Goal: Information Seeking & Learning: Compare options

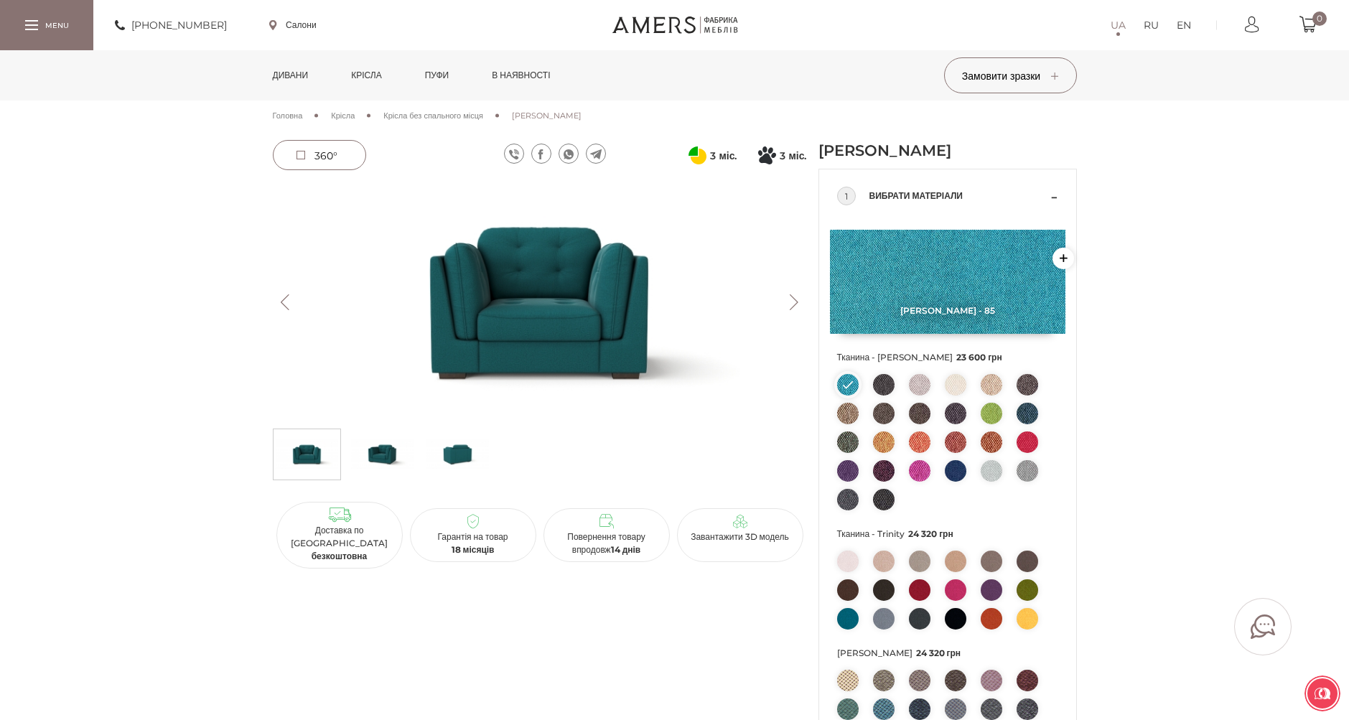
click at [301, 73] on link "Дивани" at bounding box center [290, 75] width 57 height 50
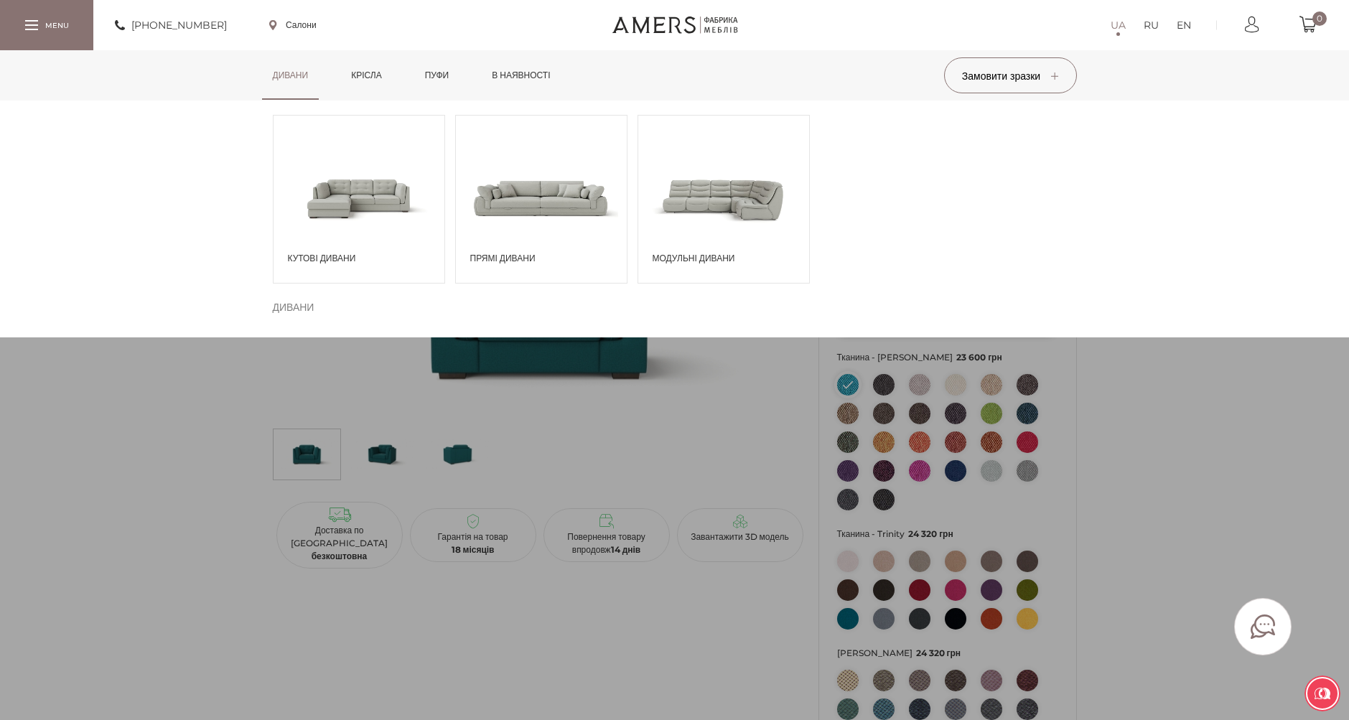
click at [552, 182] on span at bounding box center [541, 198] width 171 height 100
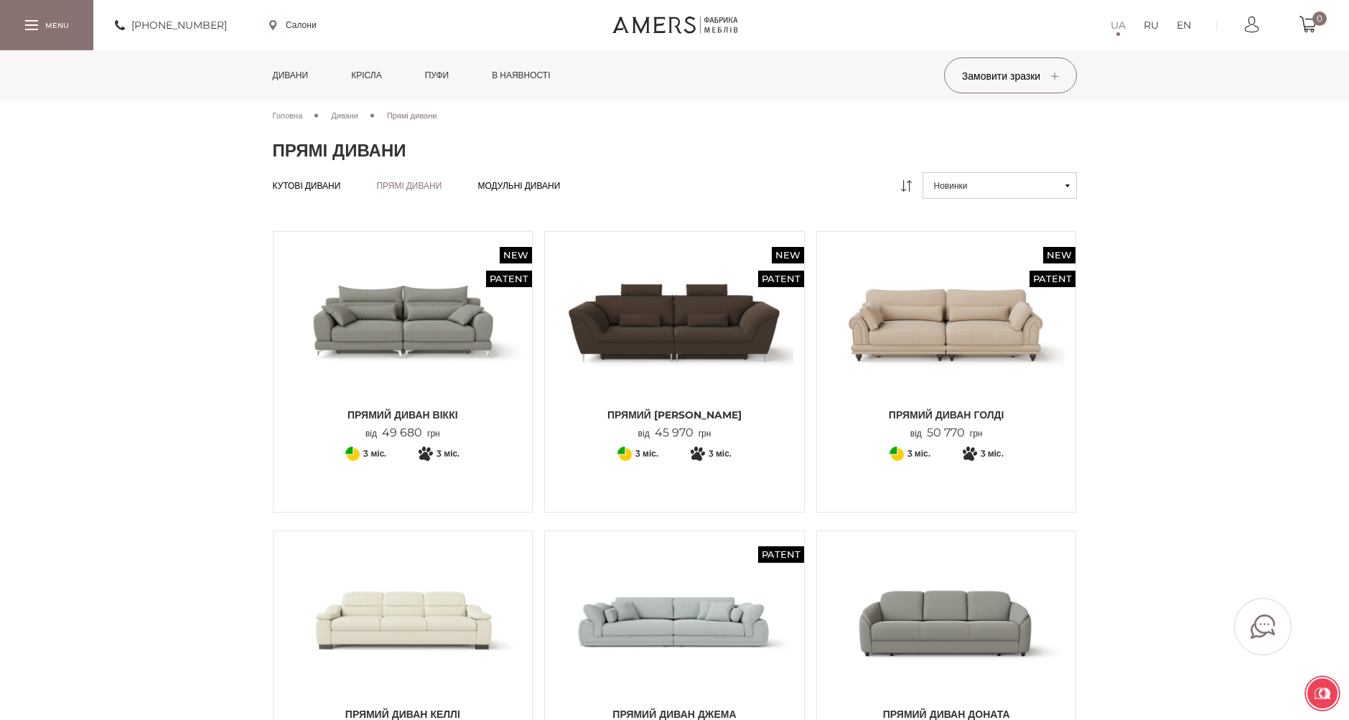
click at [967, 615] on img at bounding box center [947, 621] width 238 height 158
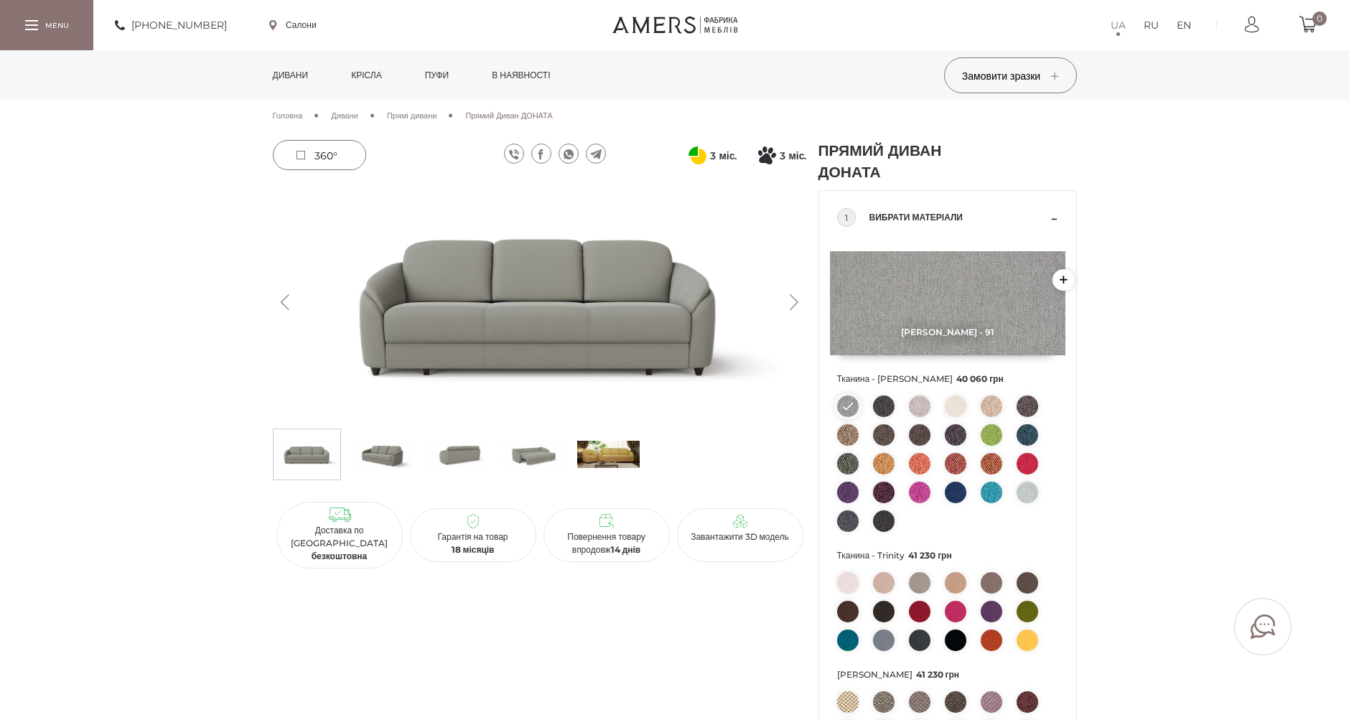
click at [305, 135] on div "Головна Дивани Прямі дивани Прямий Диван ДОНАТА" at bounding box center [675, 119] width 804 height 39
click at [319, 158] on span "360°" at bounding box center [325, 155] width 23 height 13
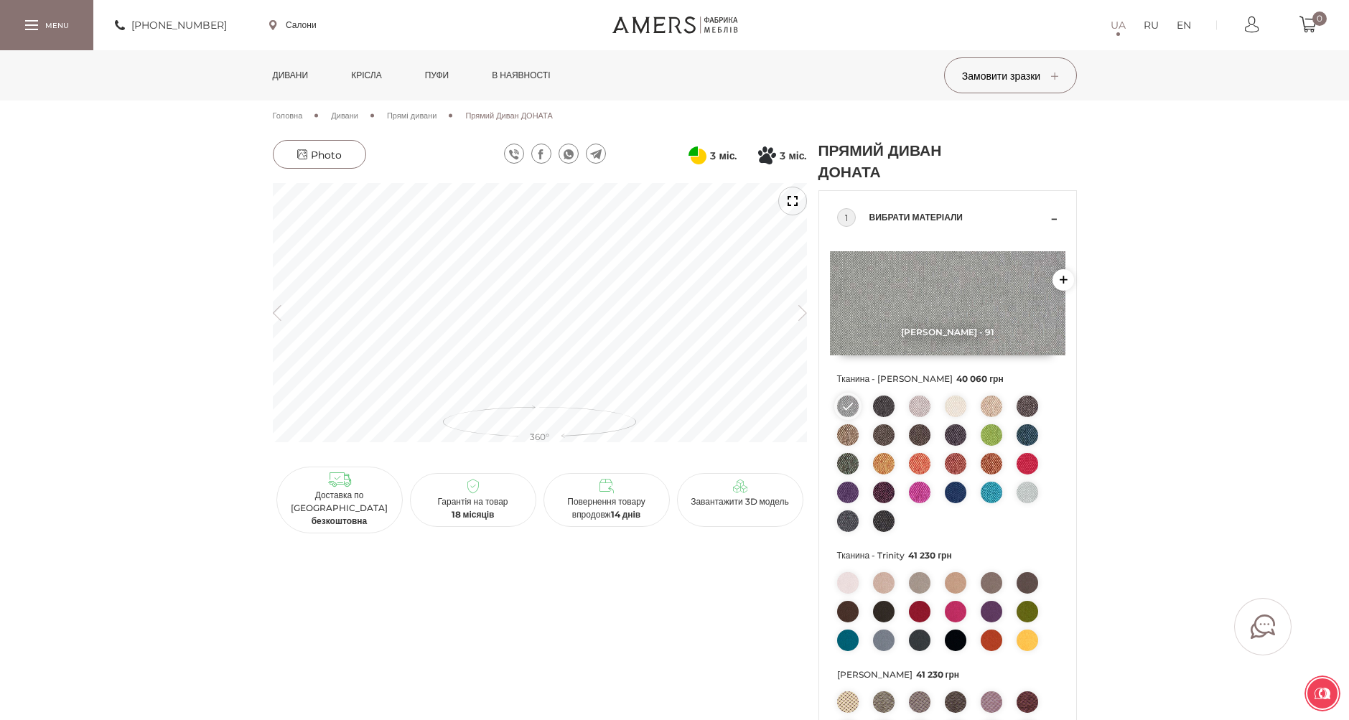
click at [802, 313] on icon "button" at bounding box center [802, 312] width 9 height 16
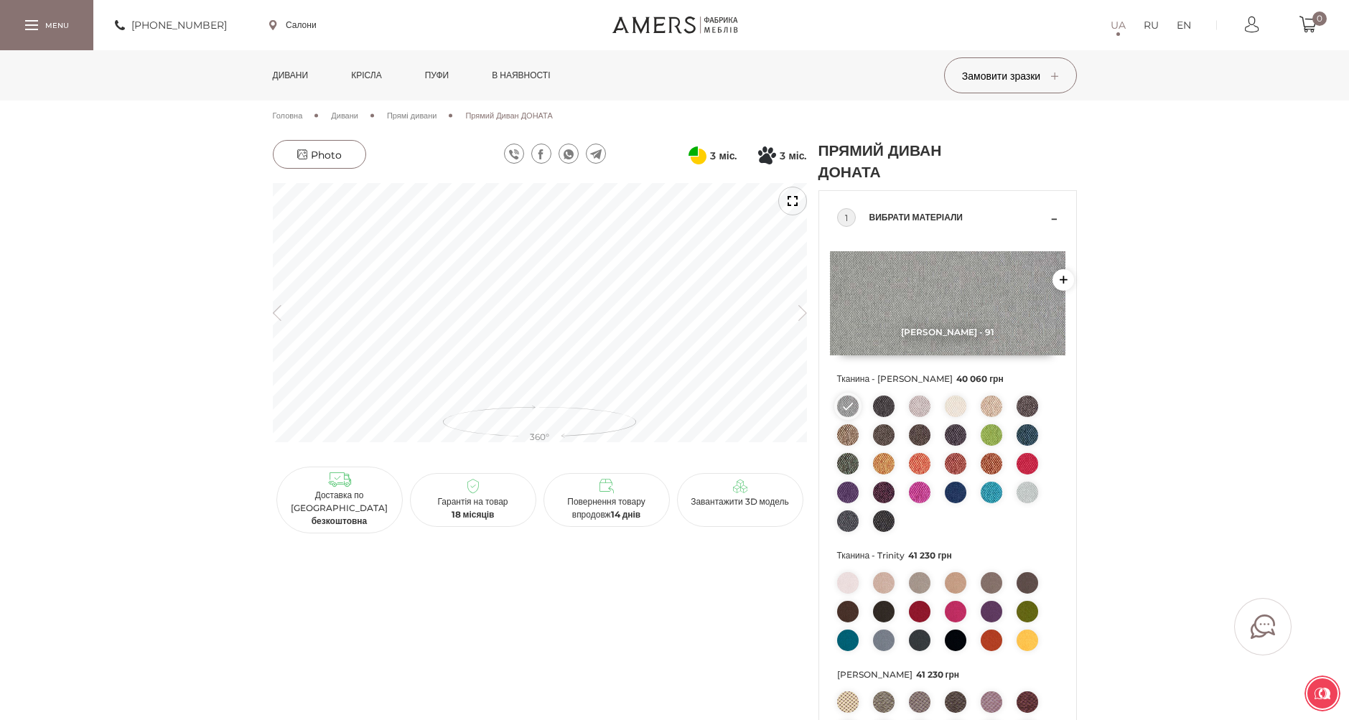
click at [802, 313] on icon "button" at bounding box center [802, 312] width 9 height 16
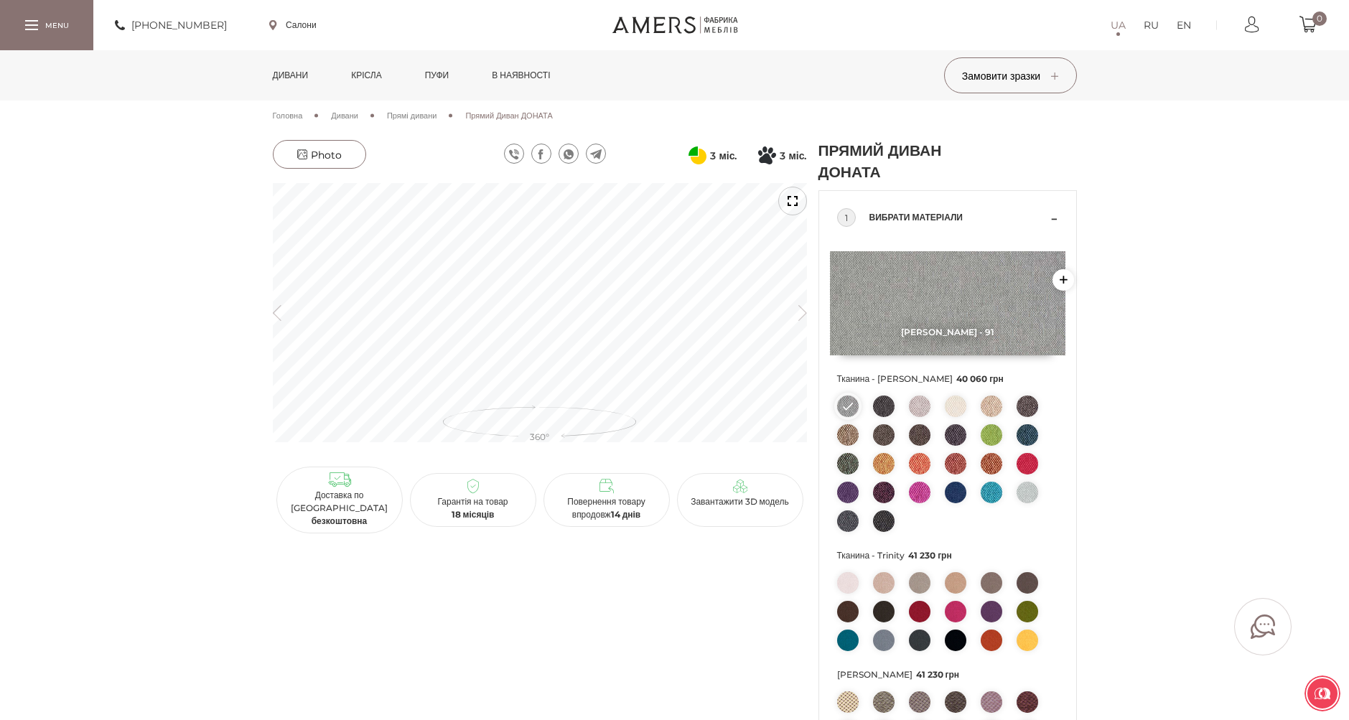
click at [802, 313] on icon "button" at bounding box center [802, 312] width 9 height 16
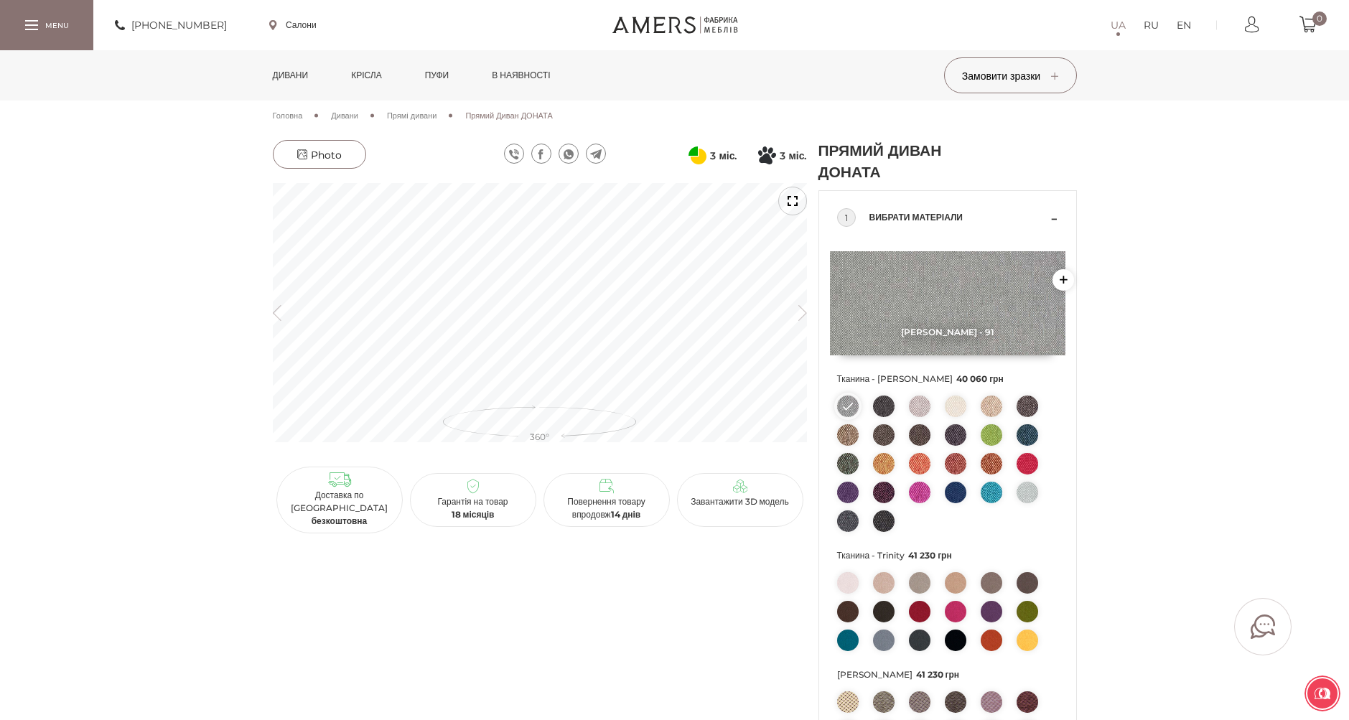
click at [802, 313] on icon "button" at bounding box center [802, 312] width 9 height 16
click at [320, 157] on span "Photo" at bounding box center [319, 155] width 44 height 13
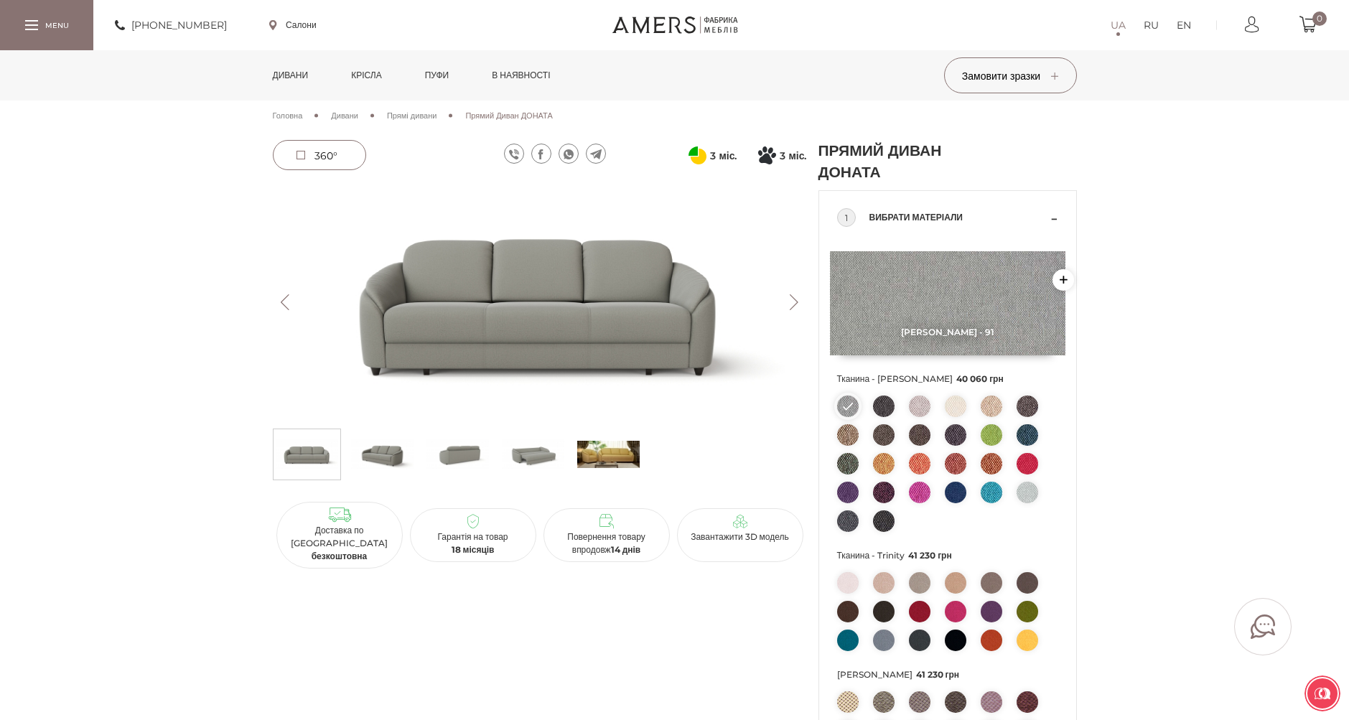
click at [376, 450] on img at bounding box center [382, 454] width 62 height 43
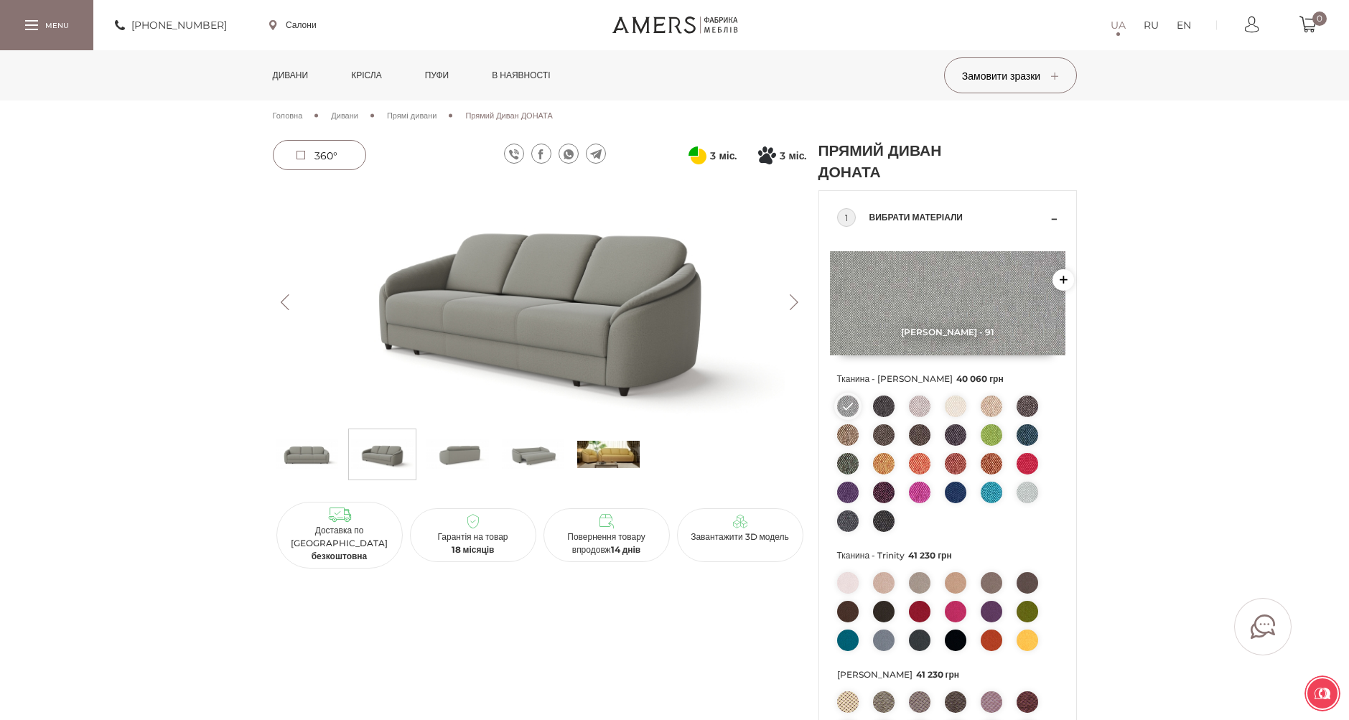
click at [471, 446] on img at bounding box center [457, 454] width 62 height 43
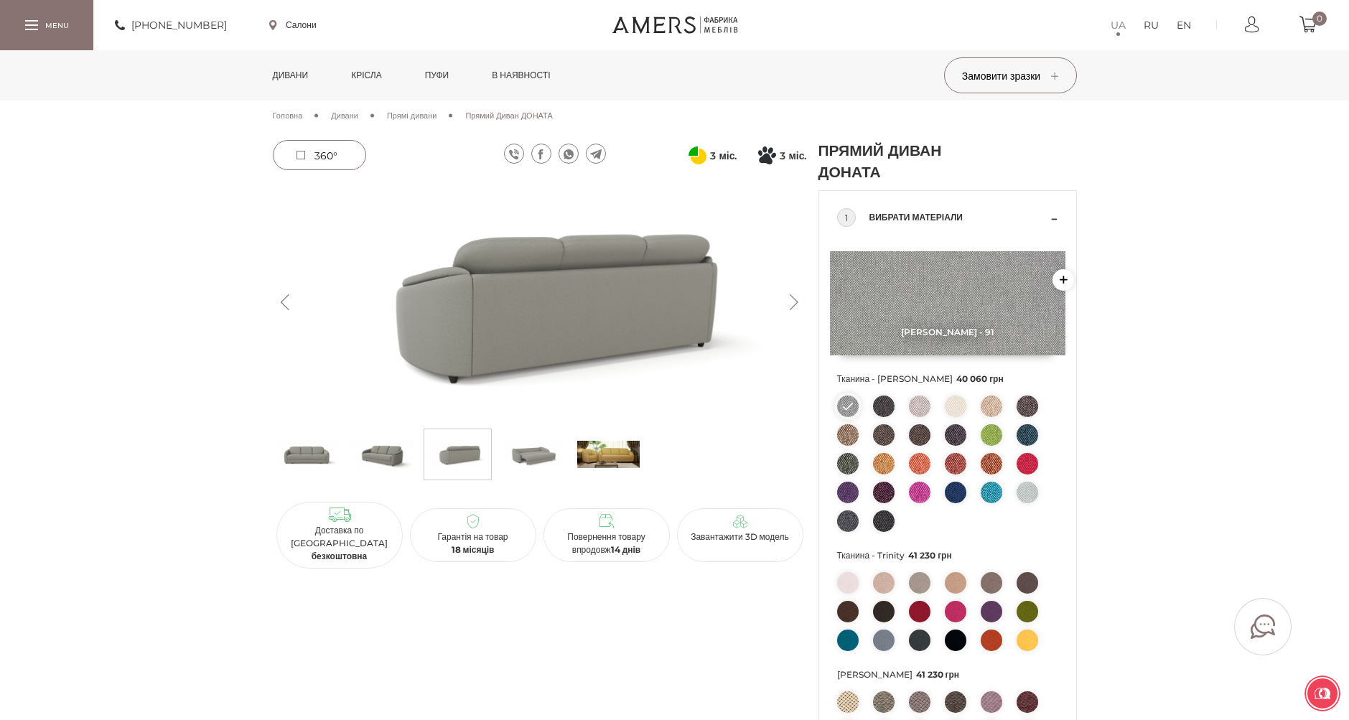
click at [527, 456] on img at bounding box center [533, 454] width 62 height 43
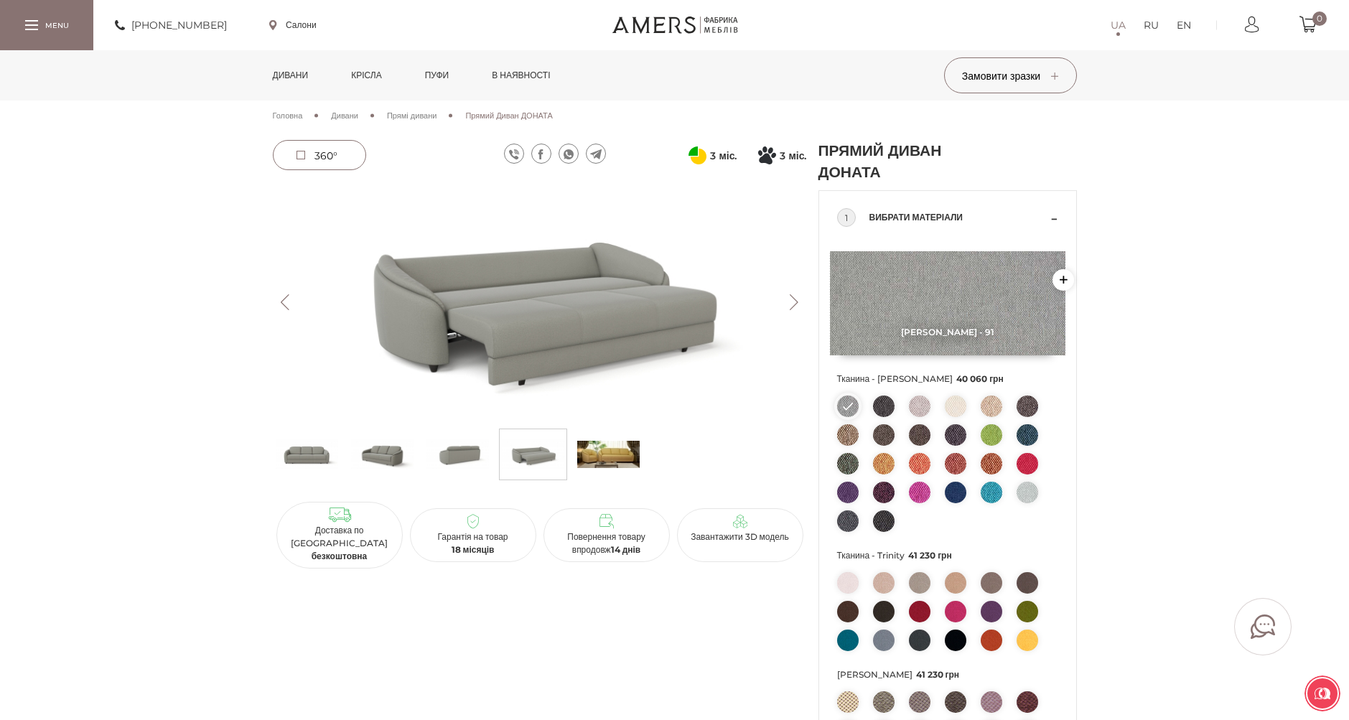
click at [467, 450] on img at bounding box center [457, 454] width 62 height 43
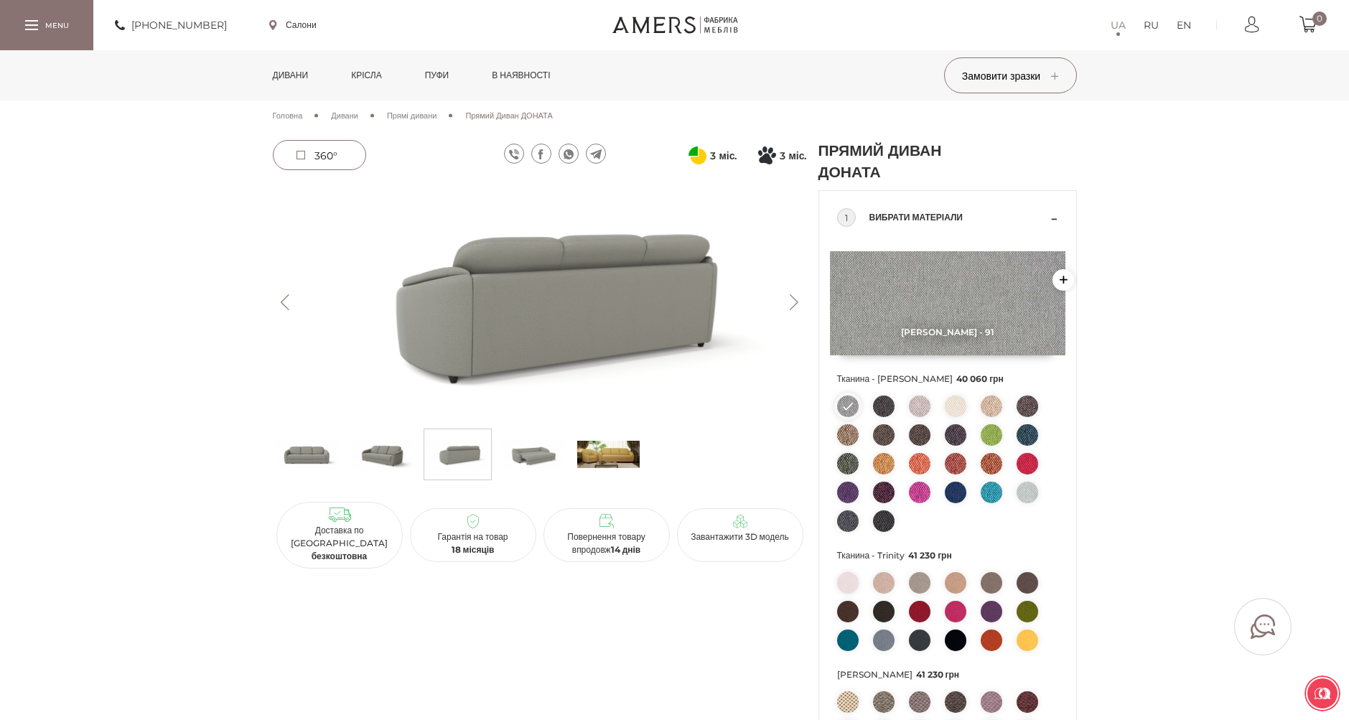
click at [519, 449] on img at bounding box center [533, 454] width 62 height 43
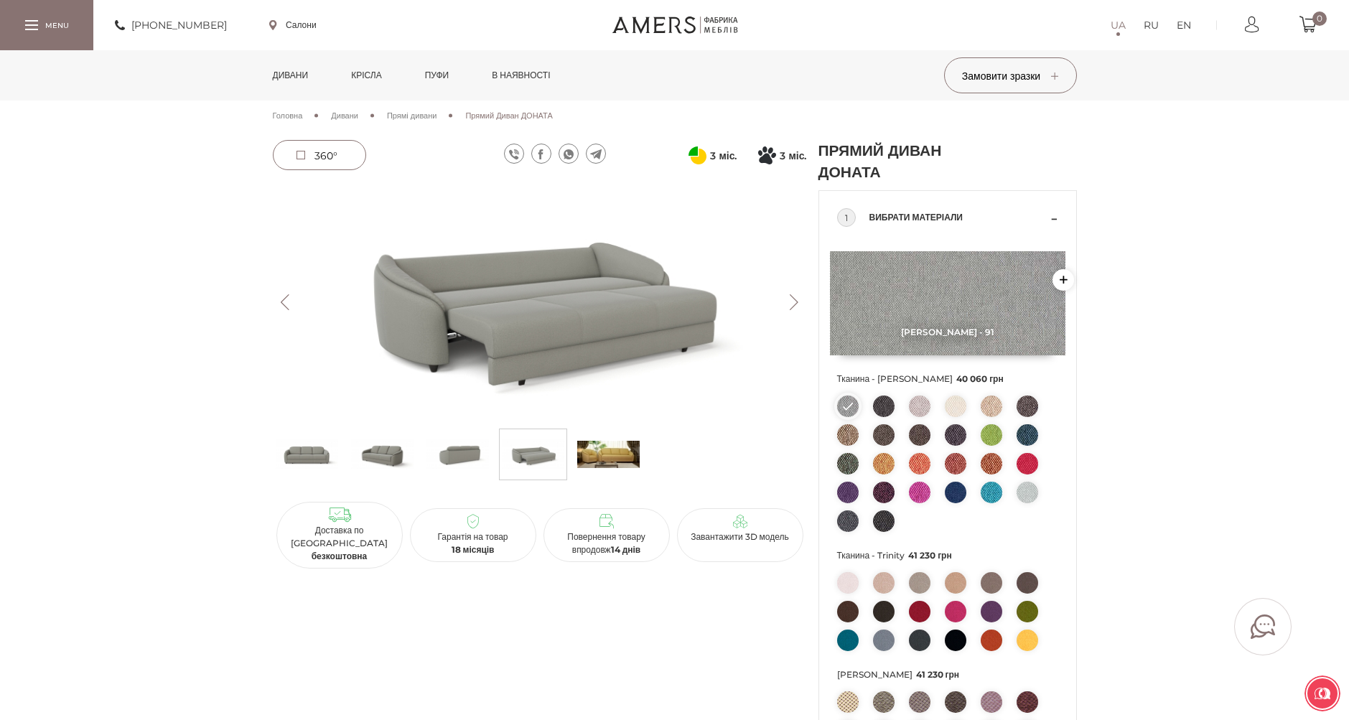
click at [319, 460] on img at bounding box center [307, 454] width 62 height 43
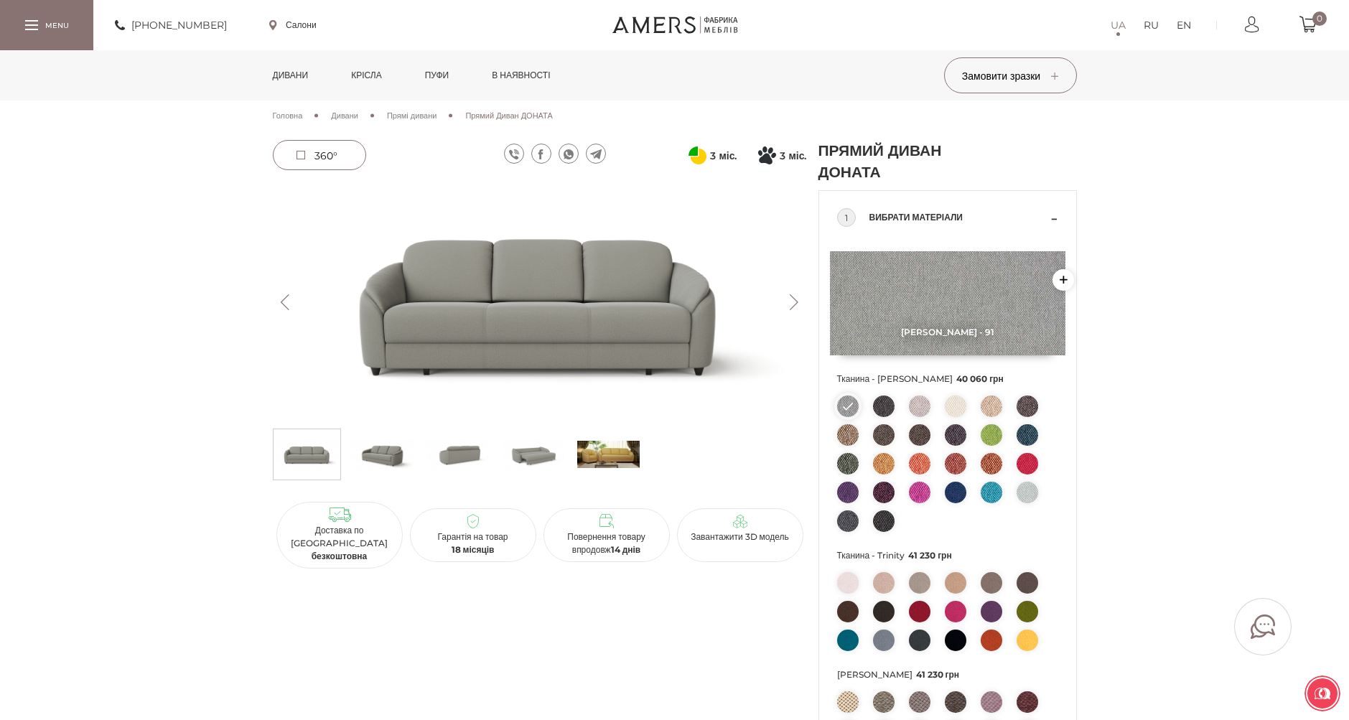
click at [397, 448] on img at bounding box center [382, 454] width 62 height 43
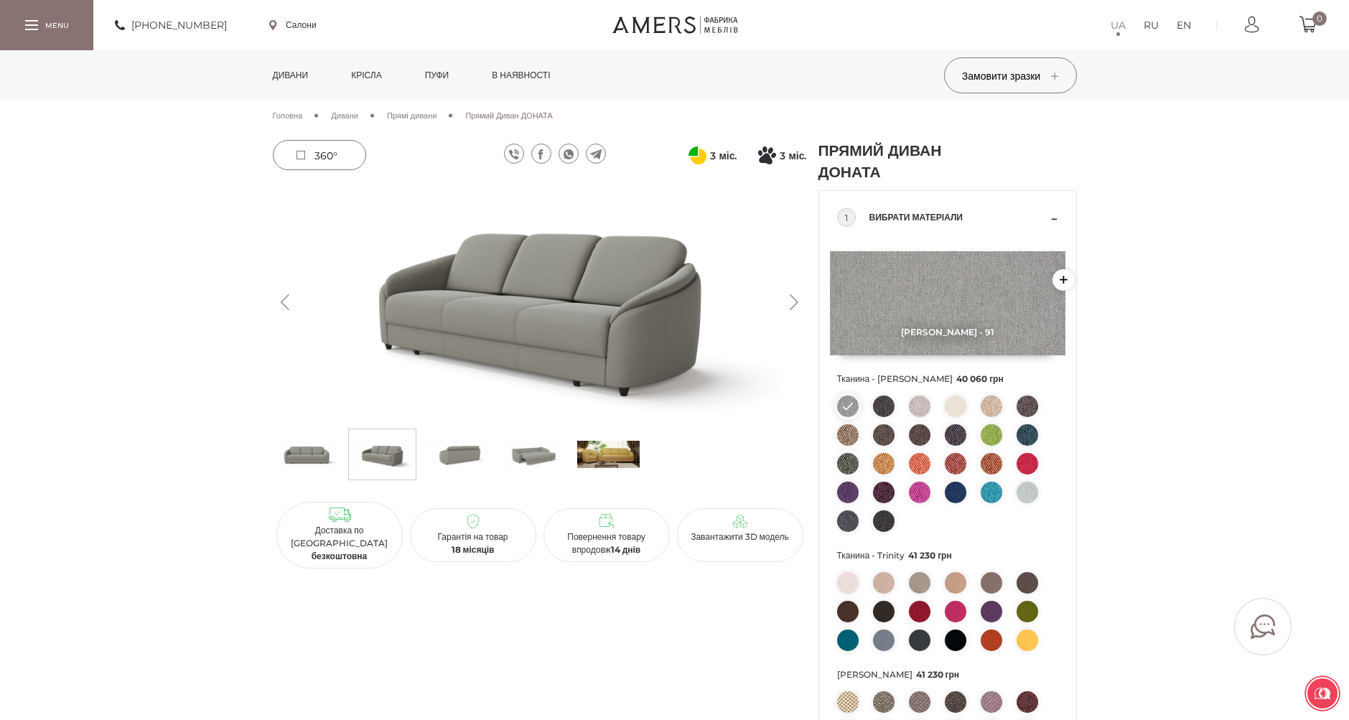
click at [474, 452] on img at bounding box center [457, 454] width 62 height 43
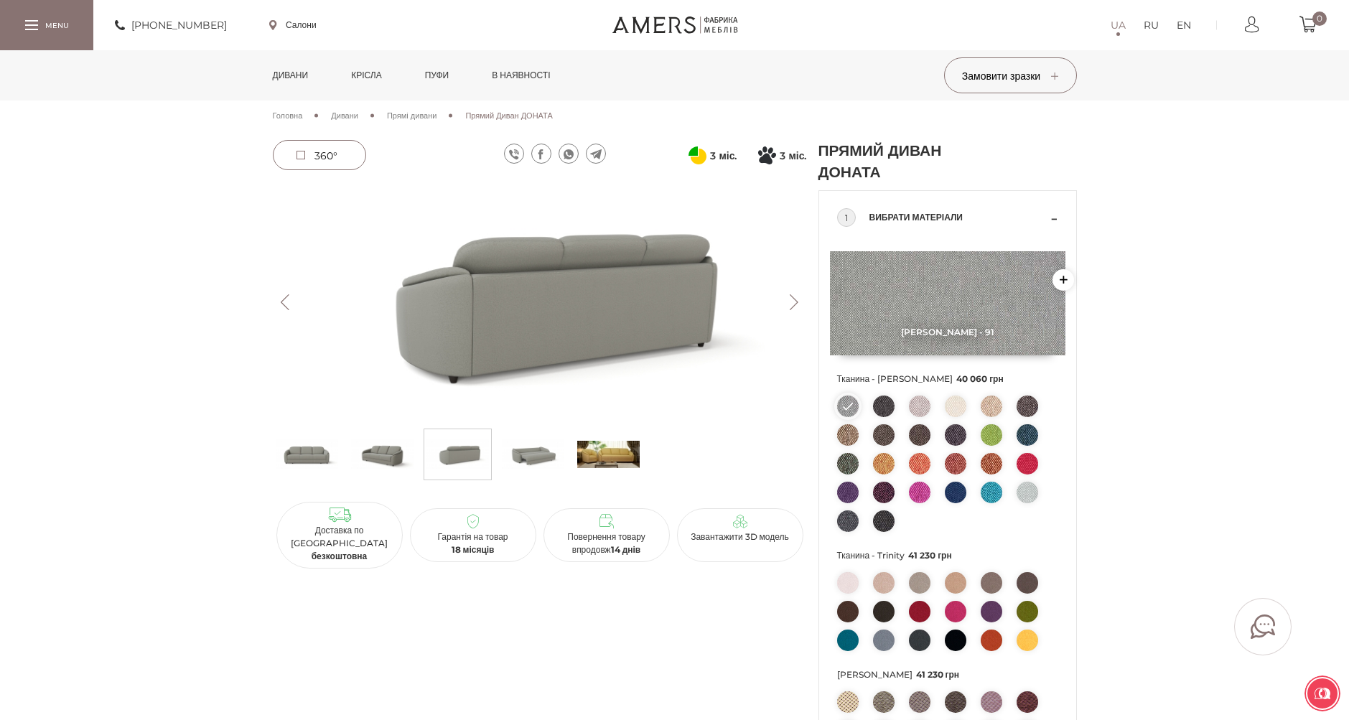
click at [525, 459] on img at bounding box center [533, 454] width 62 height 43
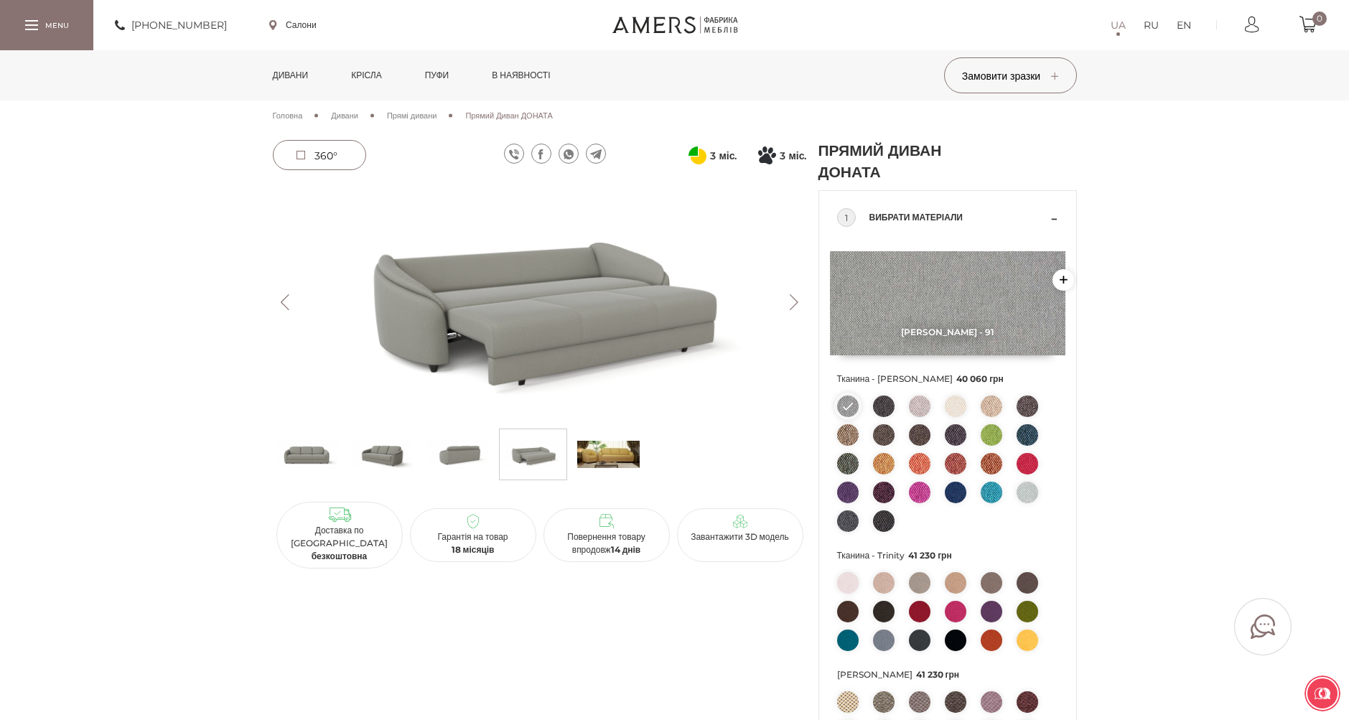
click at [622, 469] on img at bounding box center [608, 454] width 62 height 43
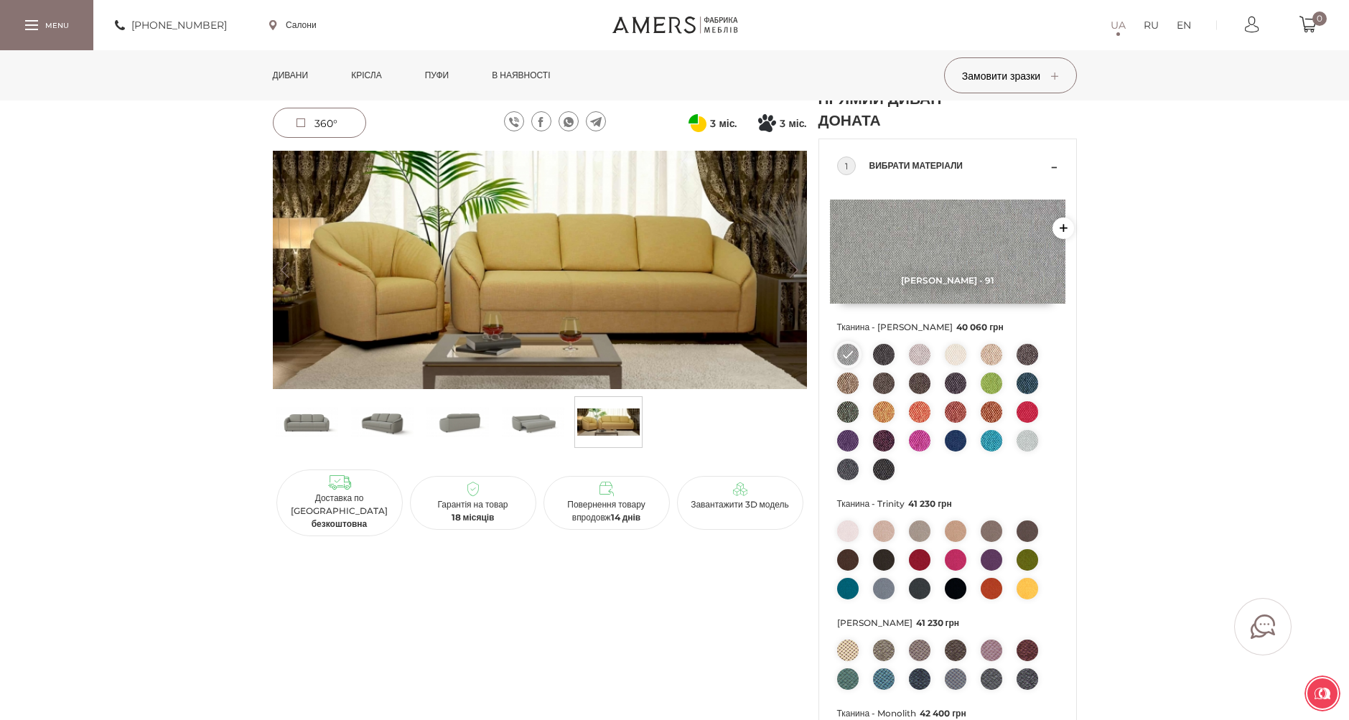
scroll to position [215, 0]
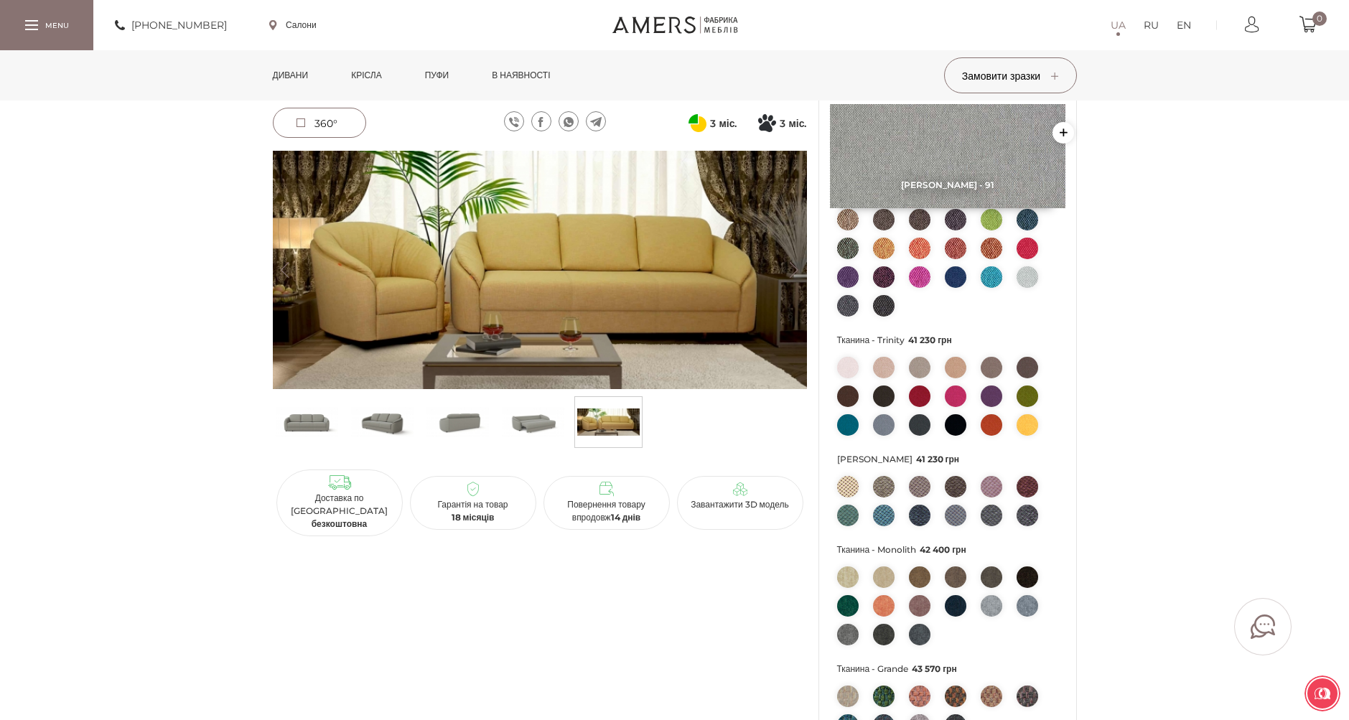
click at [887, 398] on img at bounding box center [884, 396] width 22 height 22
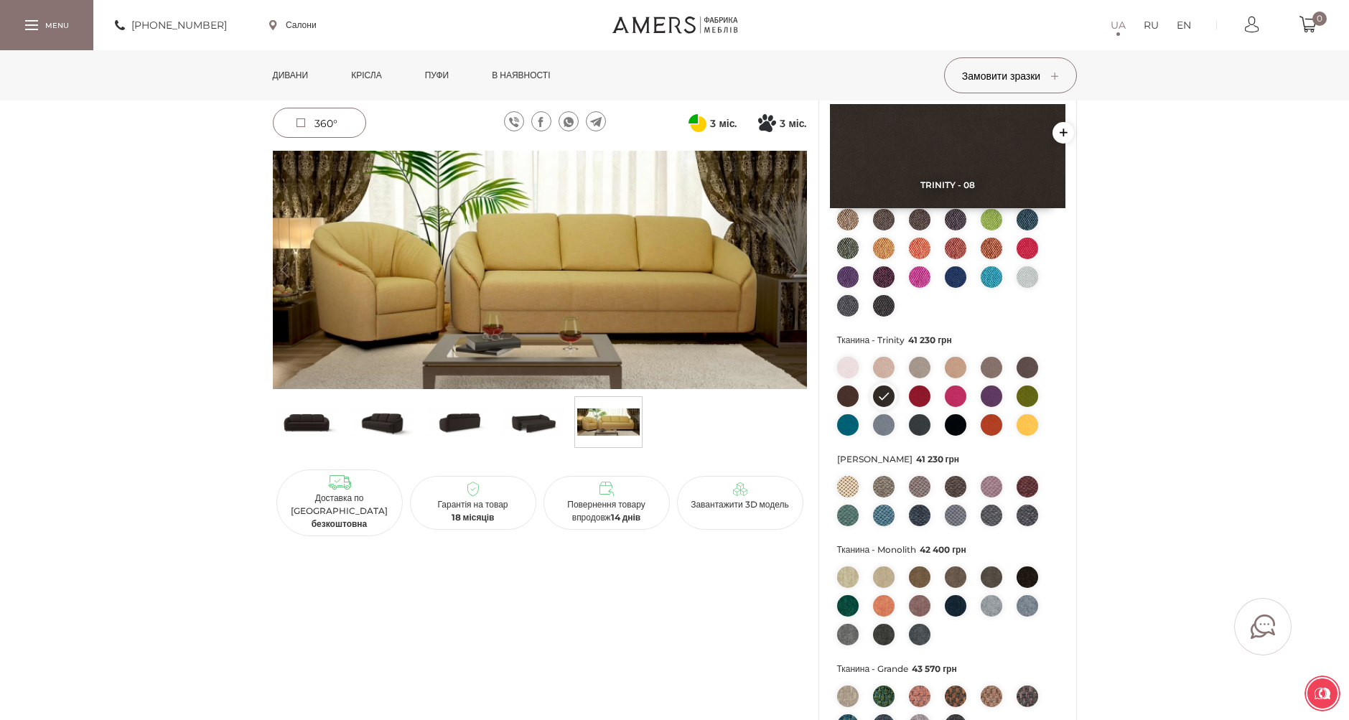
click at [850, 398] on img at bounding box center [848, 396] width 22 height 22
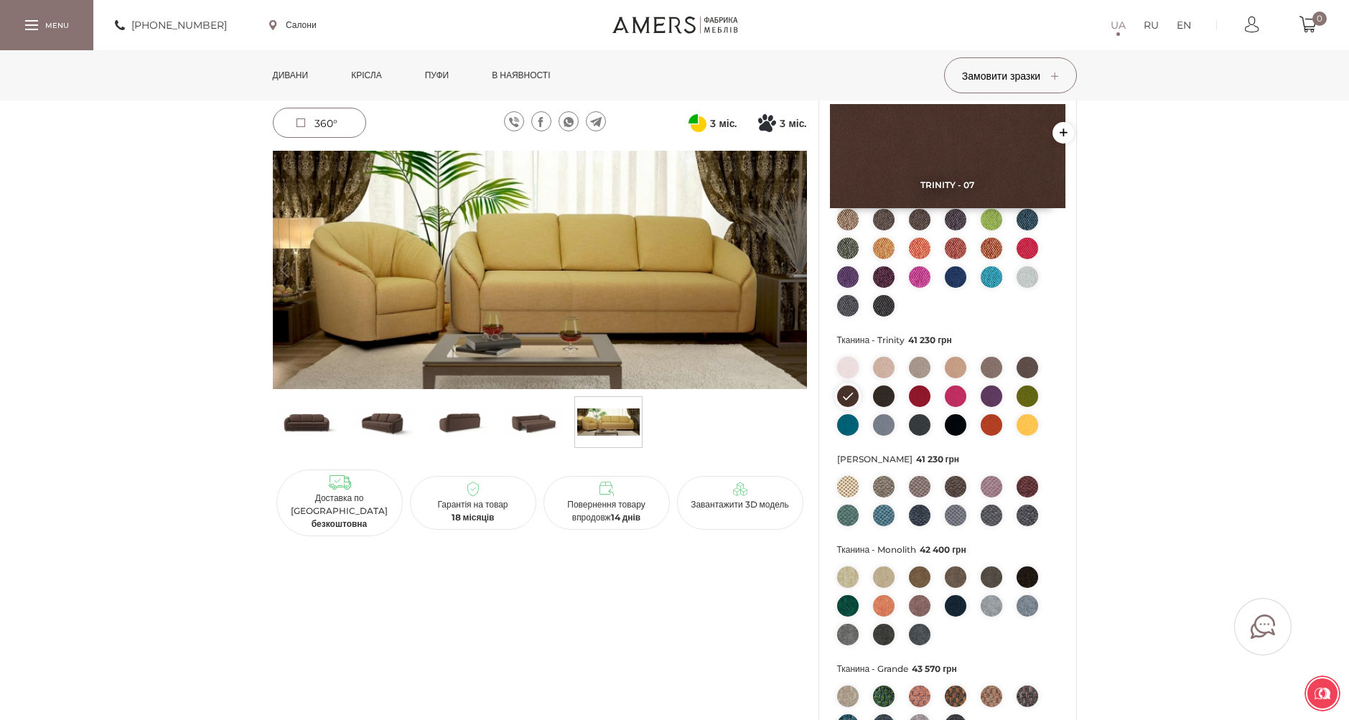
click at [994, 364] on img at bounding box center [991, 368] width 22 height 22
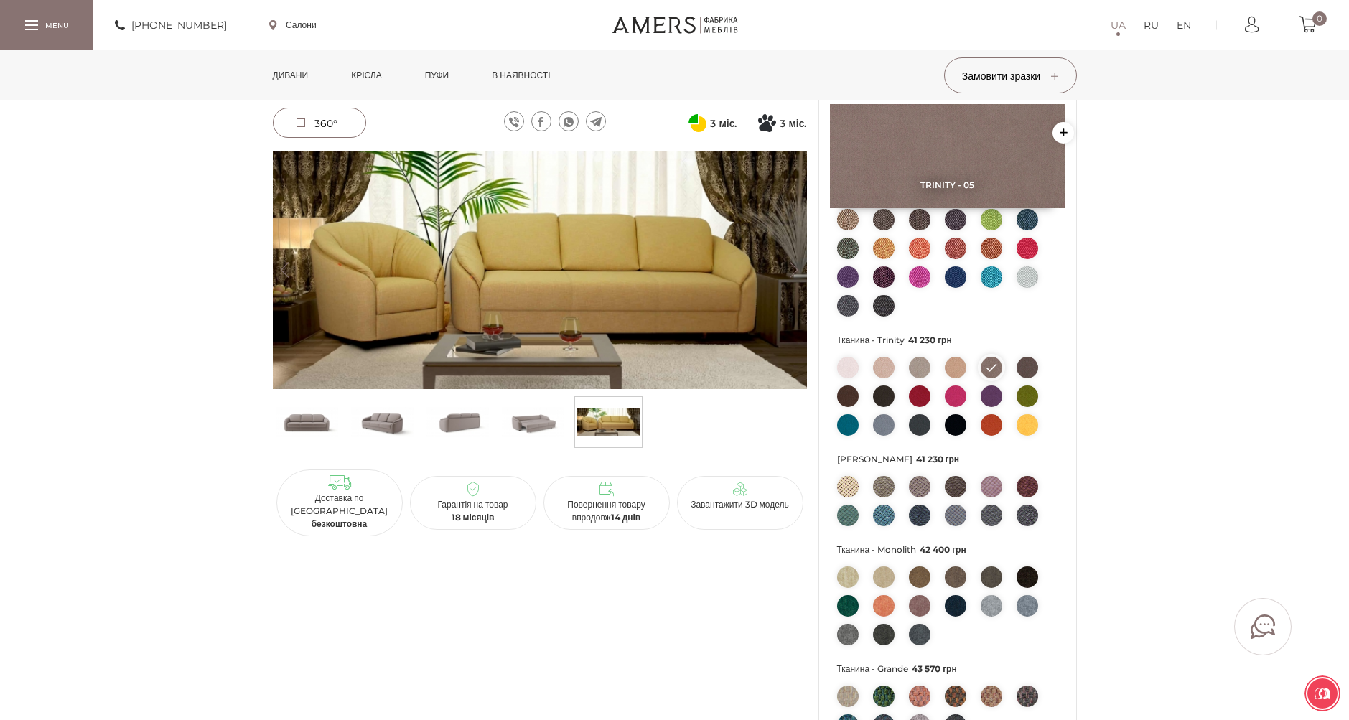
click at [1028, 425] on img at bounding box center [1027, 425] width 22 height 22
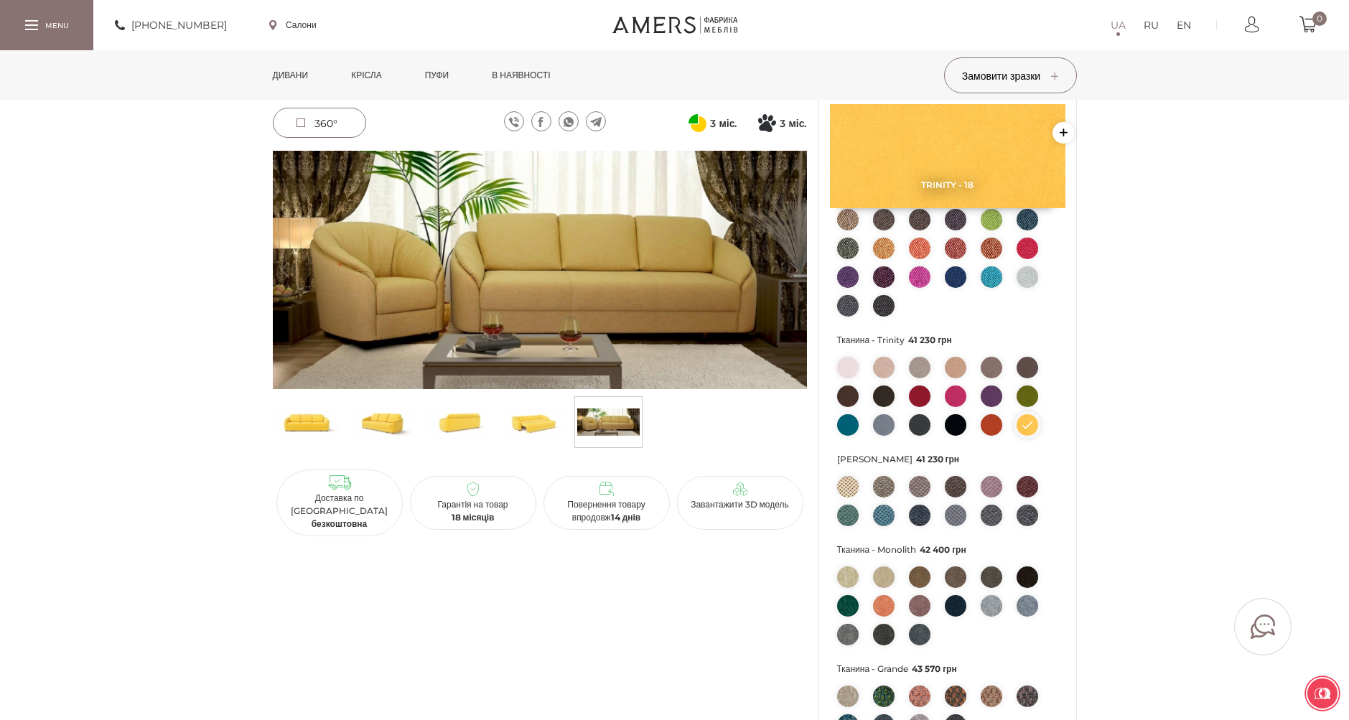
click at [988, 387] on img at bounding box center [991, 396] width 22 height 22
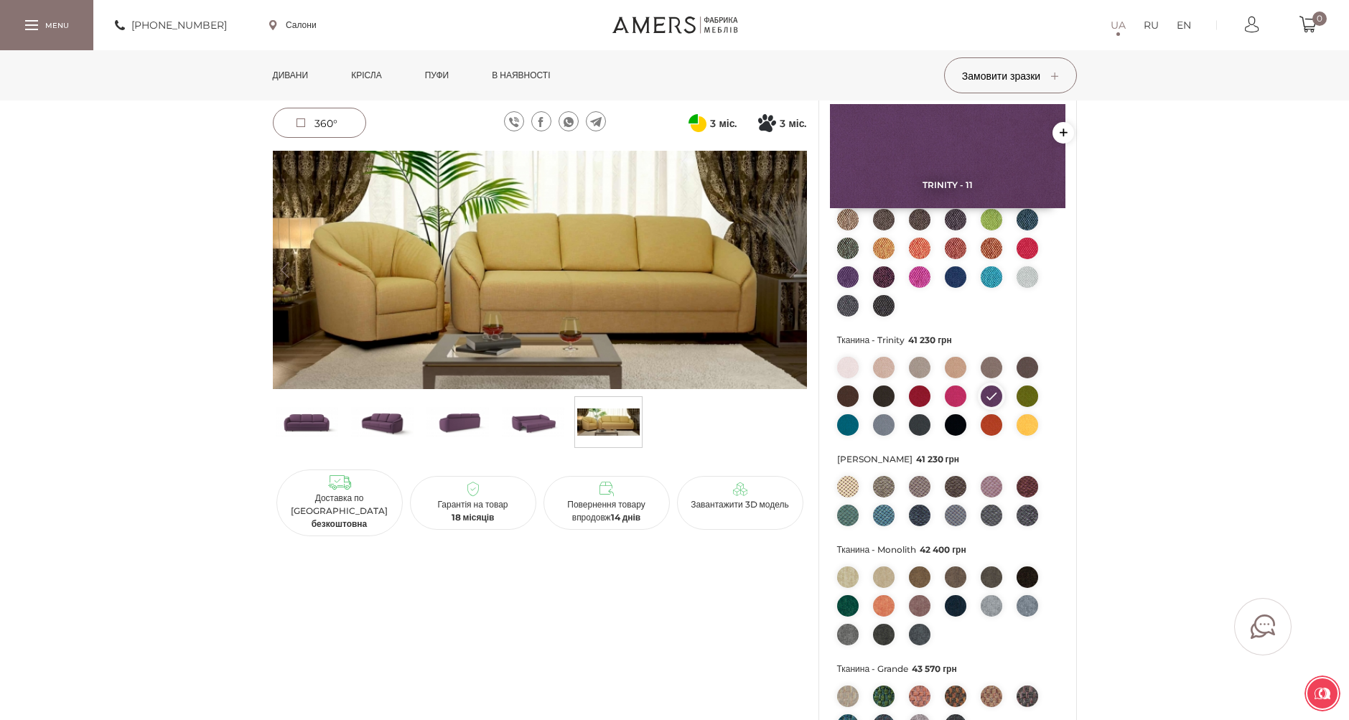
click at [845, 378] on img at bounding box center [848, 368] width 22 height 22
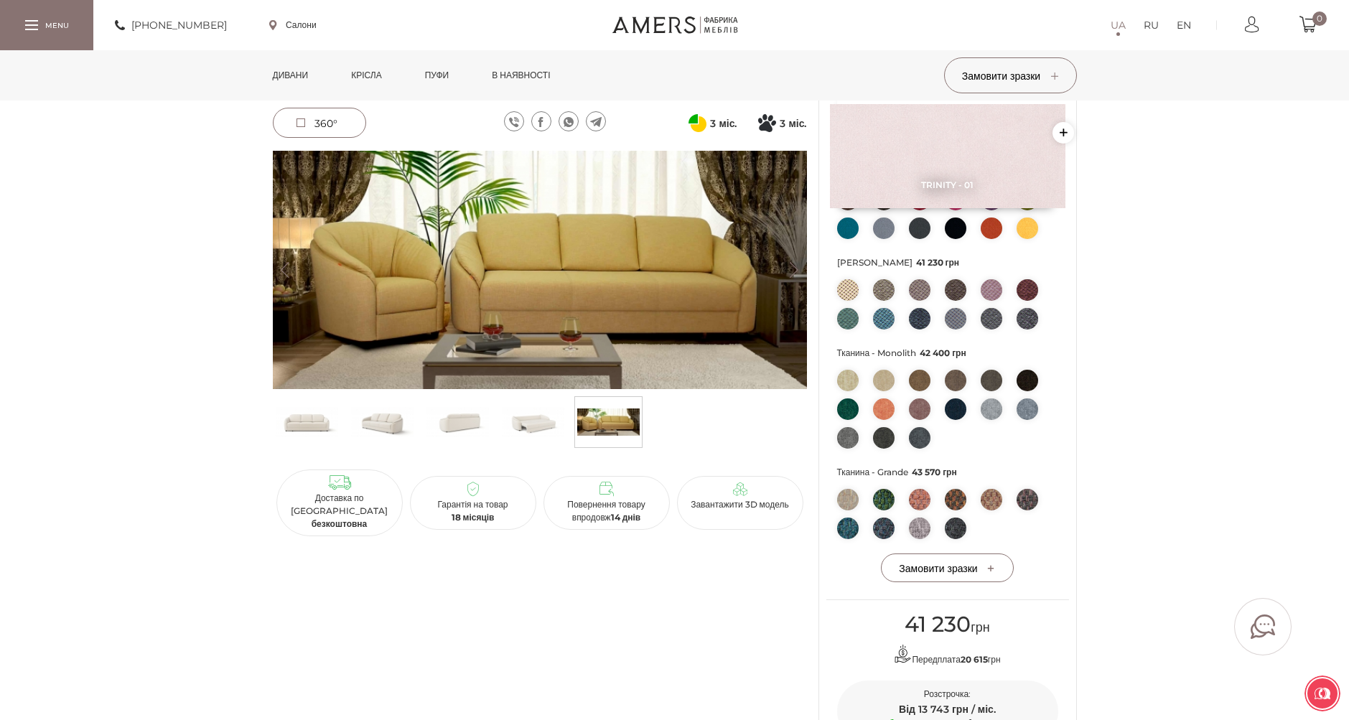
scroll to position [431, 0]
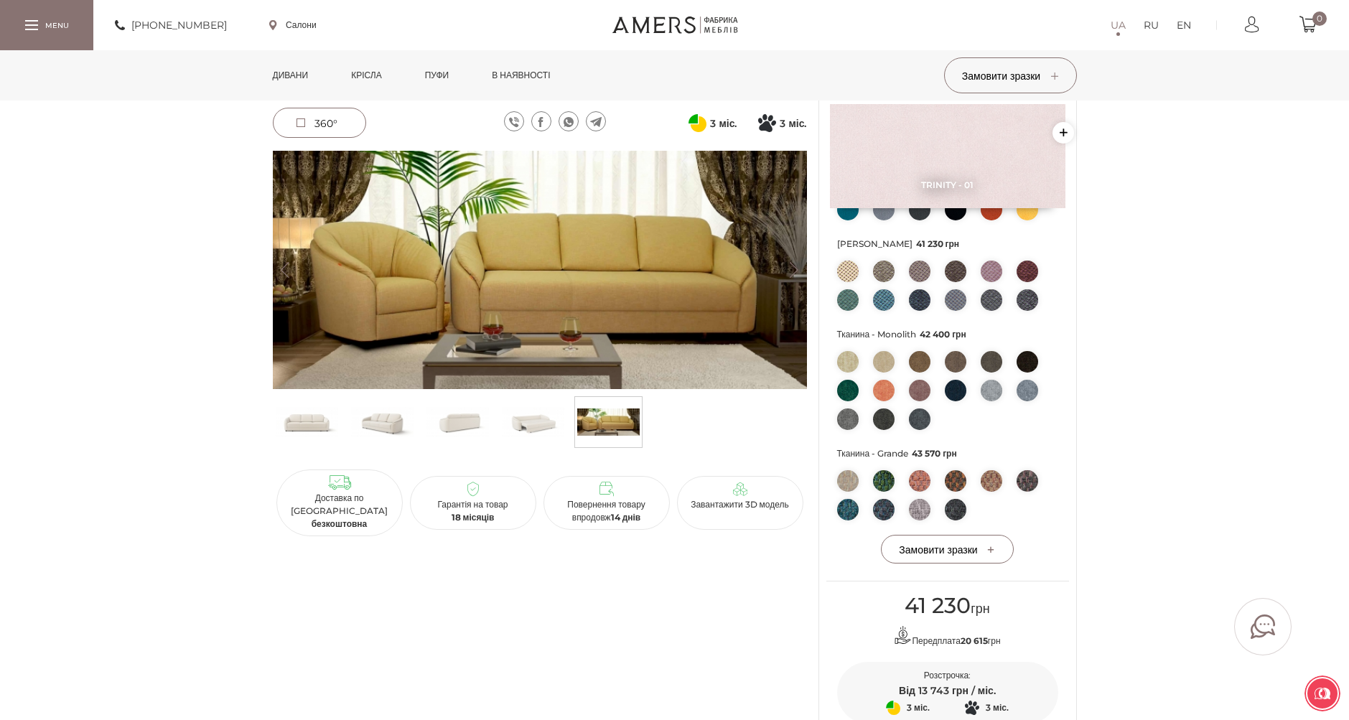
click at [884, 482] on img at bounding box center [884, 481] width 22 height 22
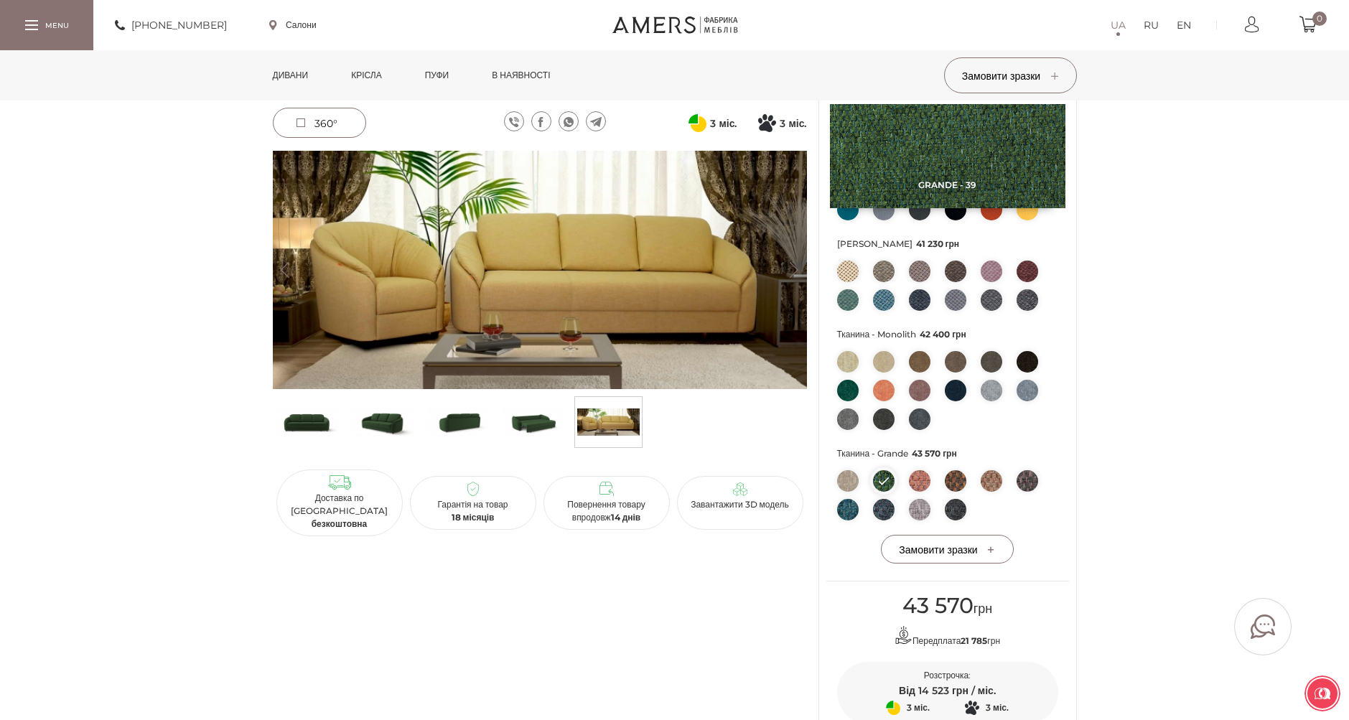
click at [847, 421] on img at bounding box center [848, 419] width 22 height 22
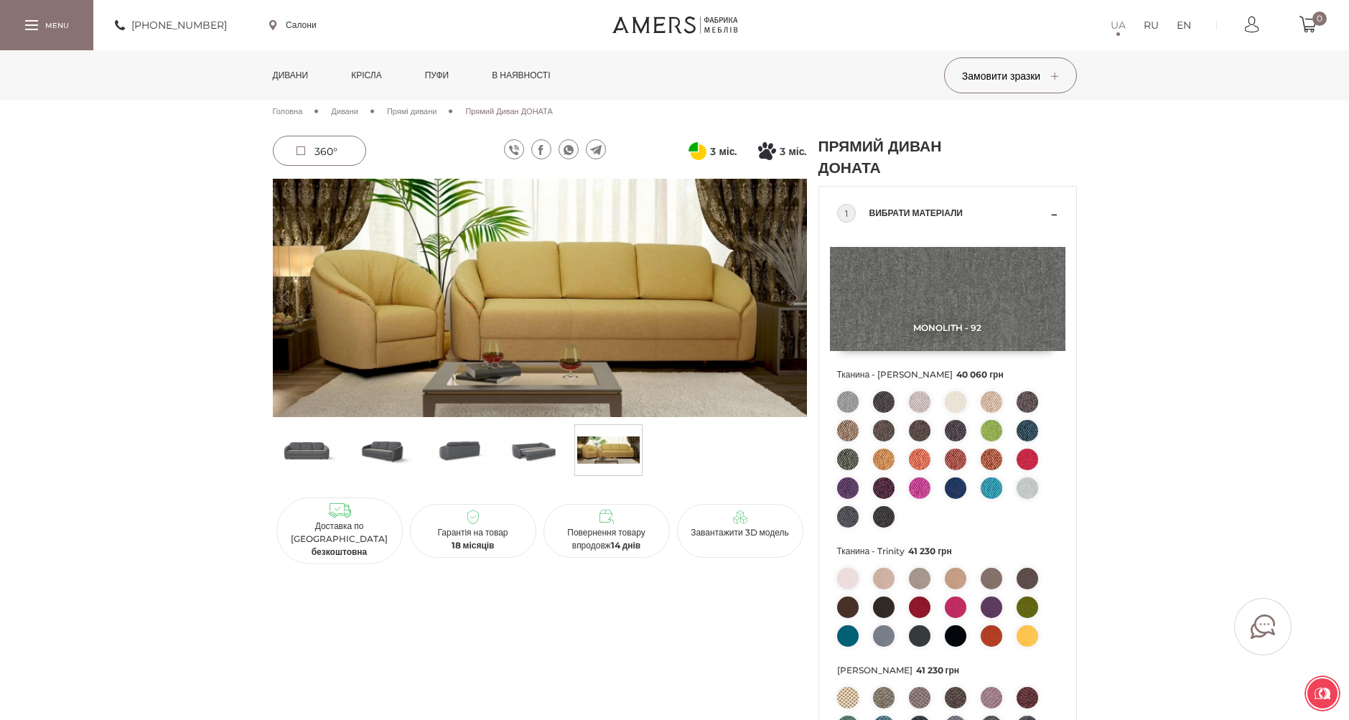
scroll to position [0, 0]
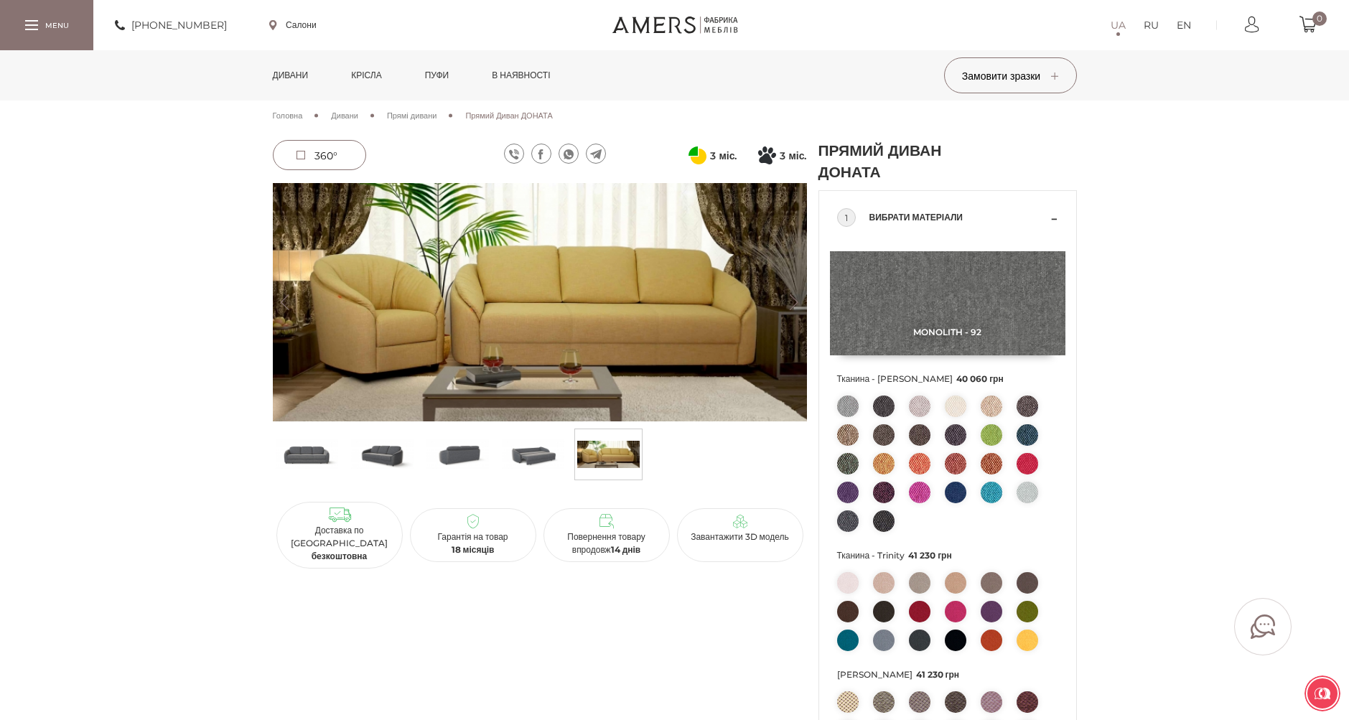
click at [369, 67] on link "Крісла" at bounding box center [366, 75] width 52 height 50
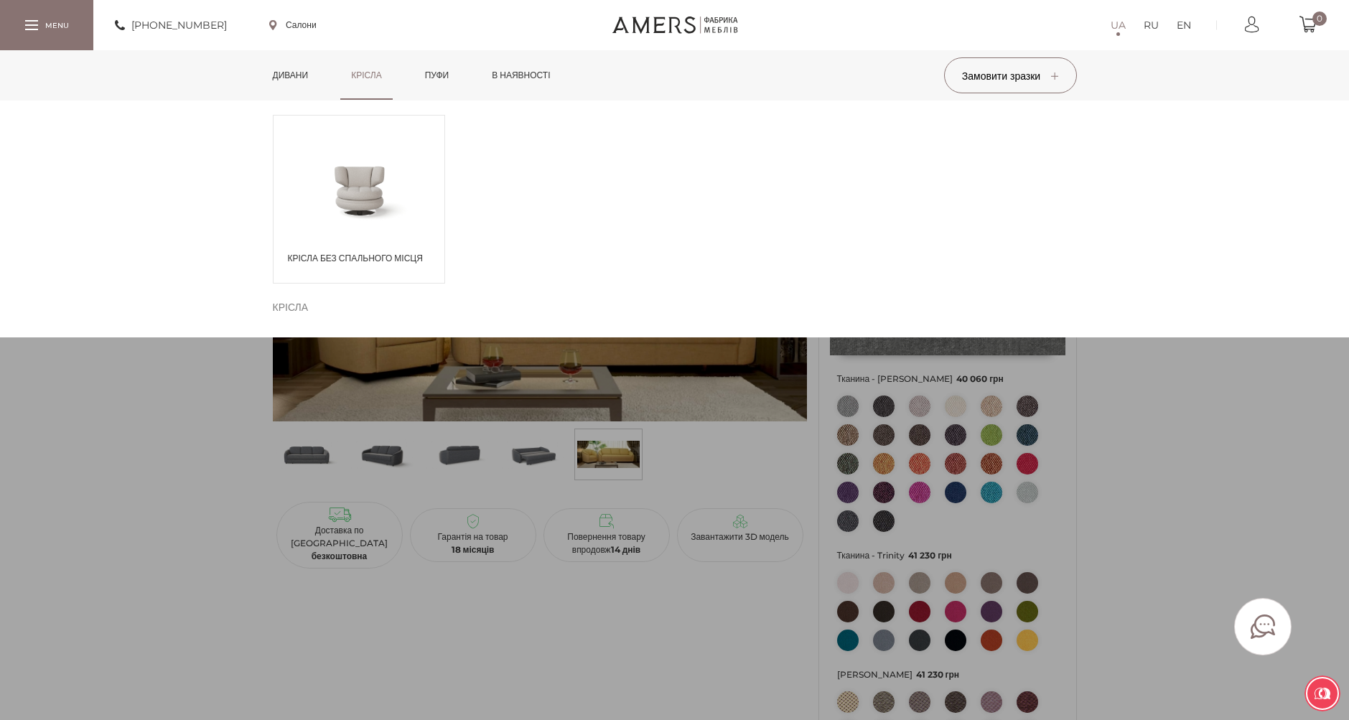
click at [439, 75] on link "Пуфи" at bounding box center [437, 75] width 46 height 50
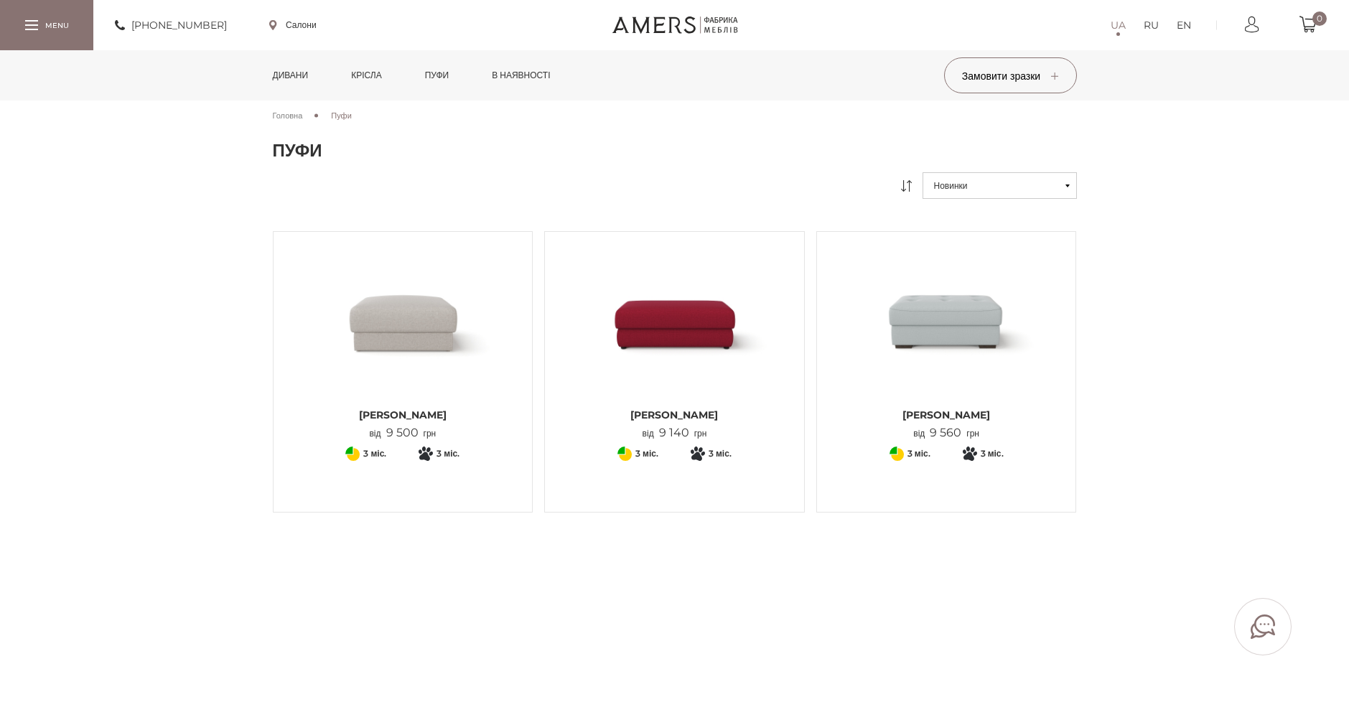
click at [362, 76] on link "Крісла" at bounding box center [366, 75] width 52 height 50
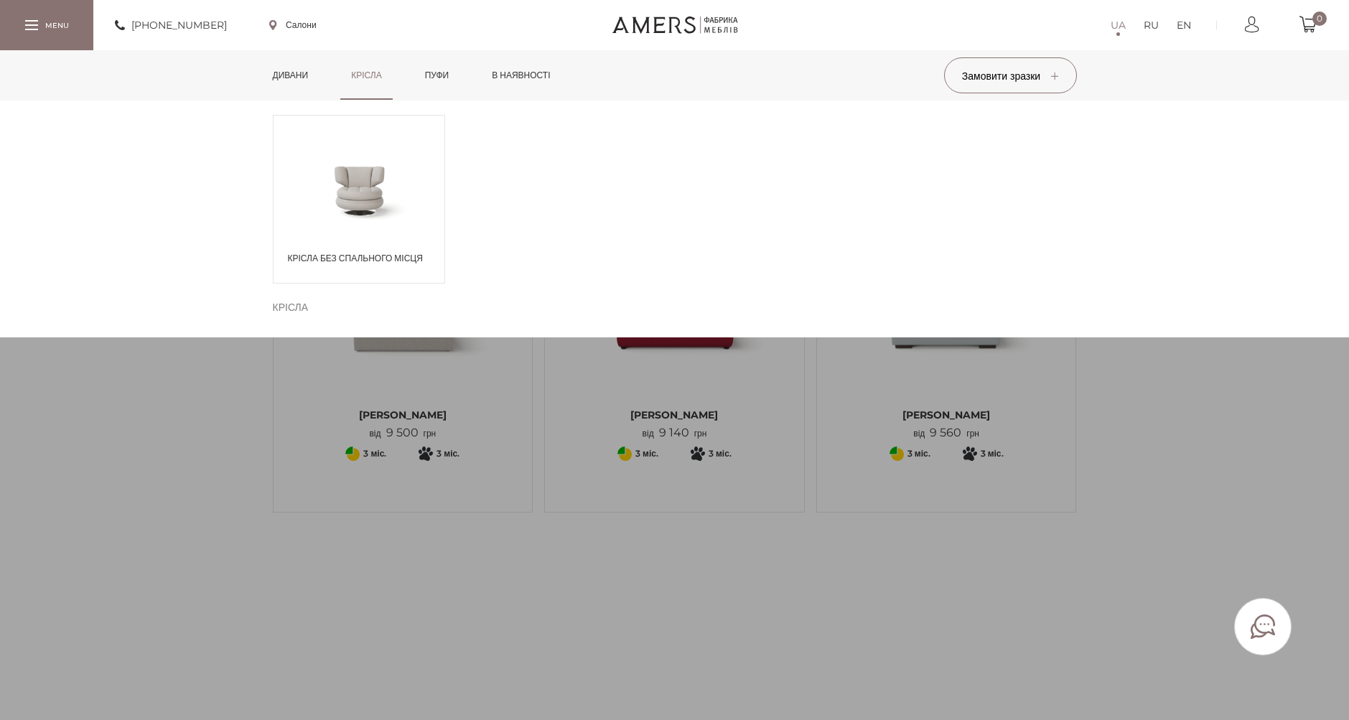
click at [340, 154] on span at bounding box center [358, 189] width 171 height 83
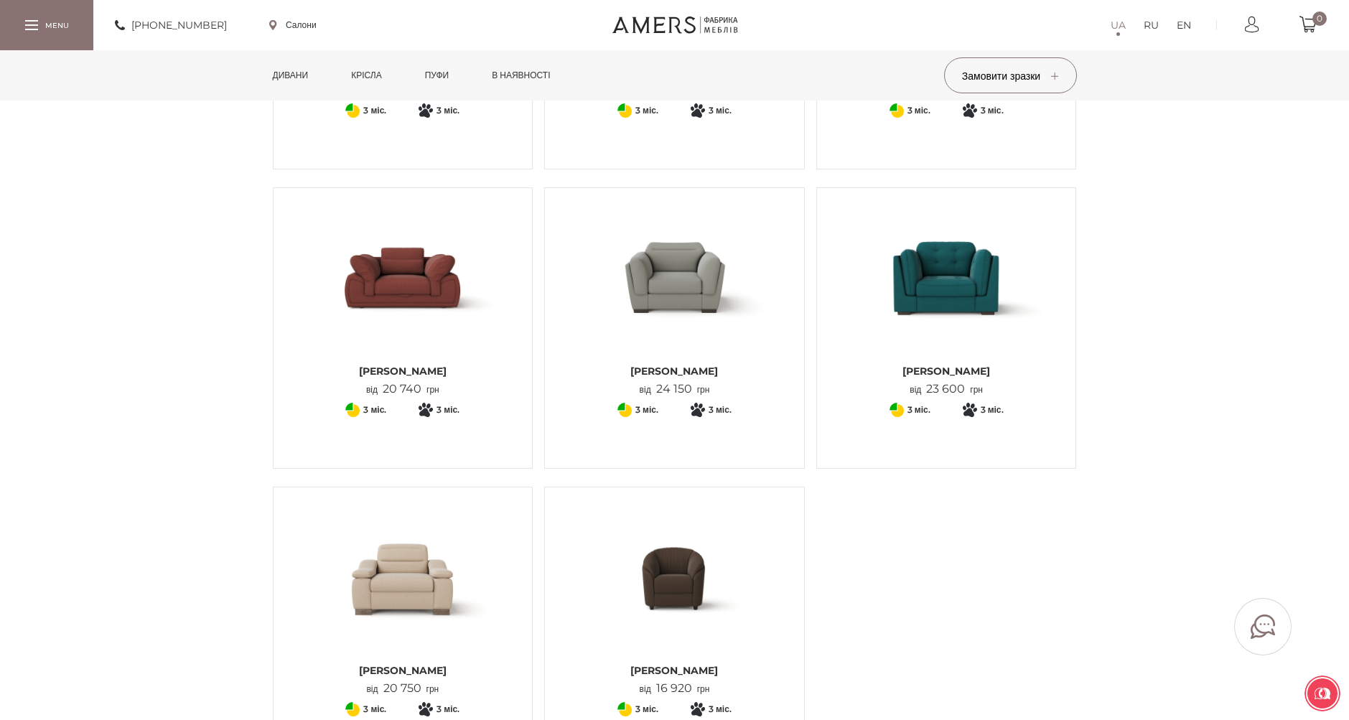
scroll to position [502, 0]
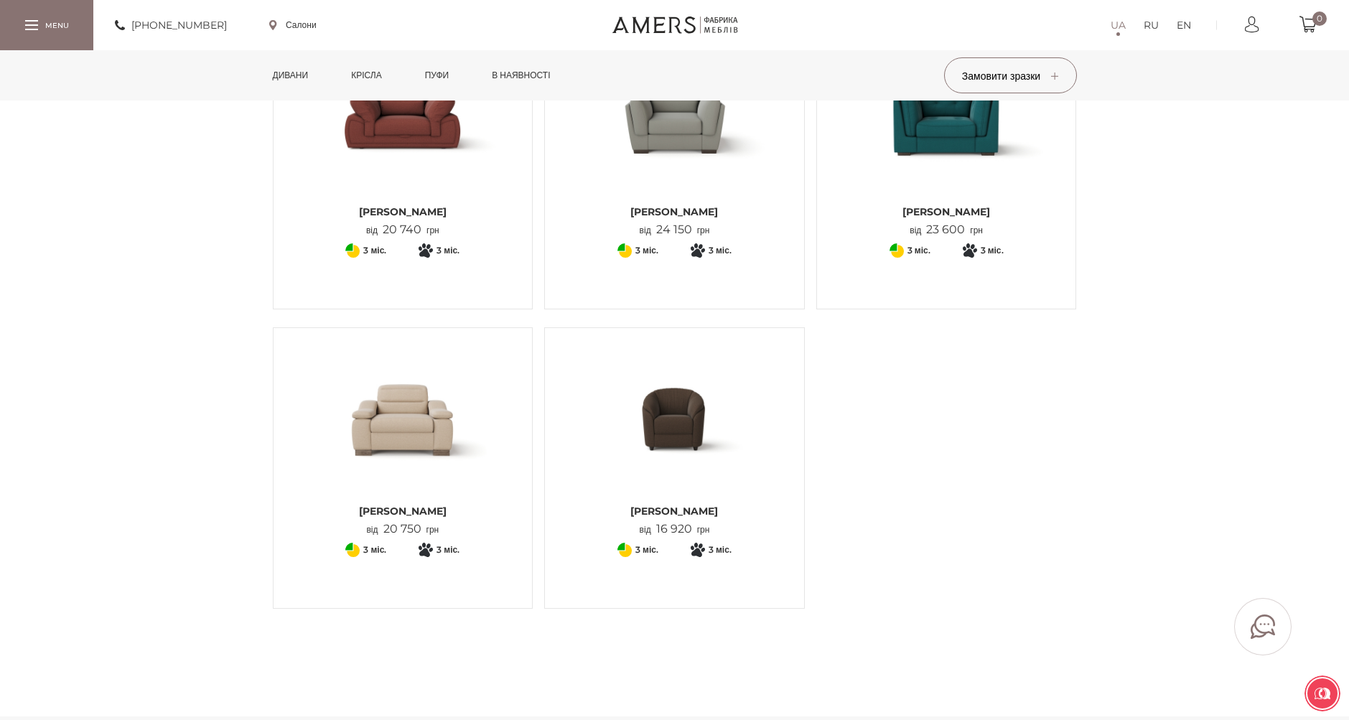
click at [665, 428] on img at bounding box center [675, 418] width 238 height 158
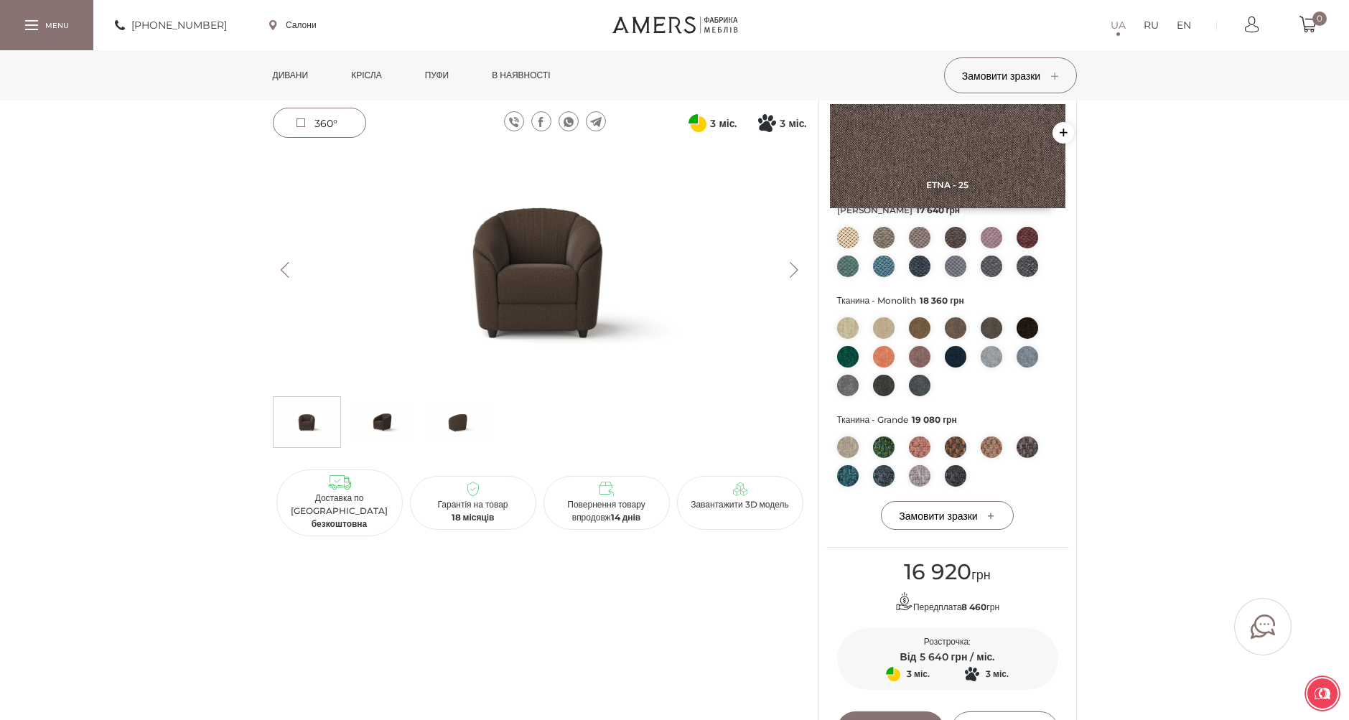
scroll to position [431, 0]
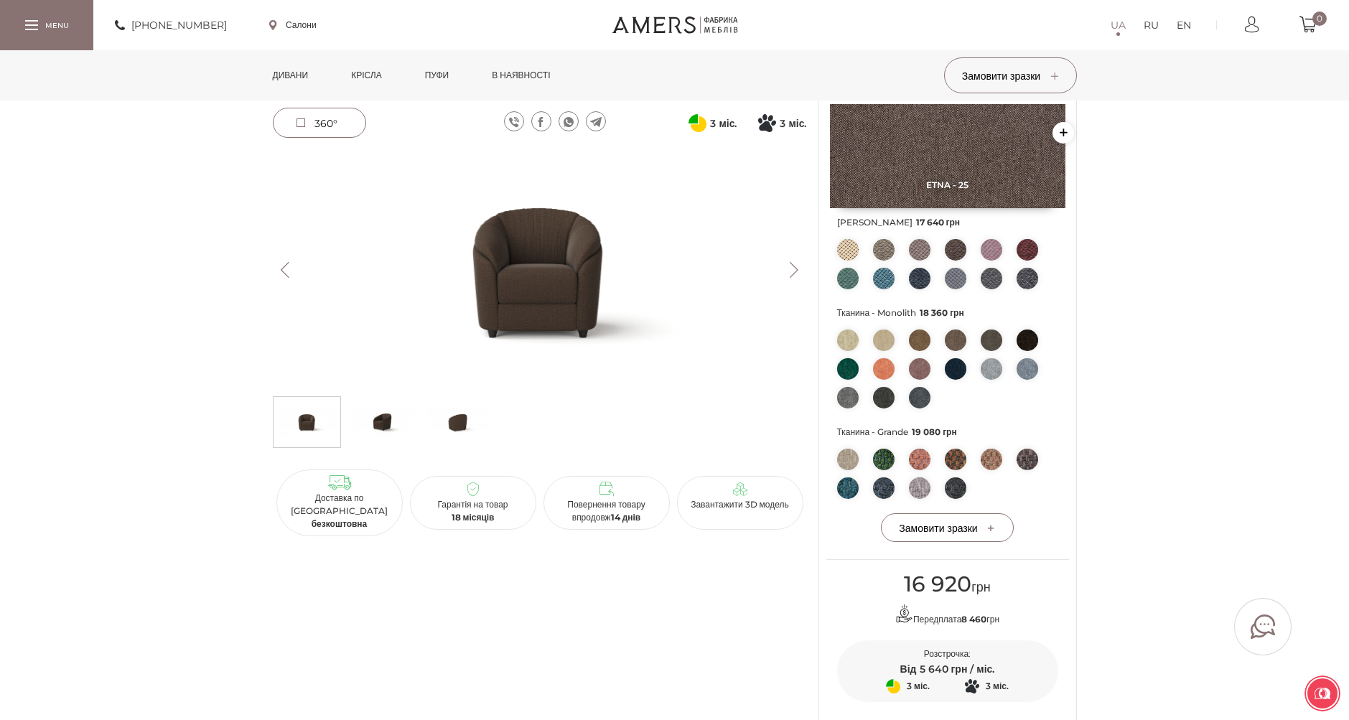
click at [557, 296] on img at bounding box center [540, 270] width 534 height 238
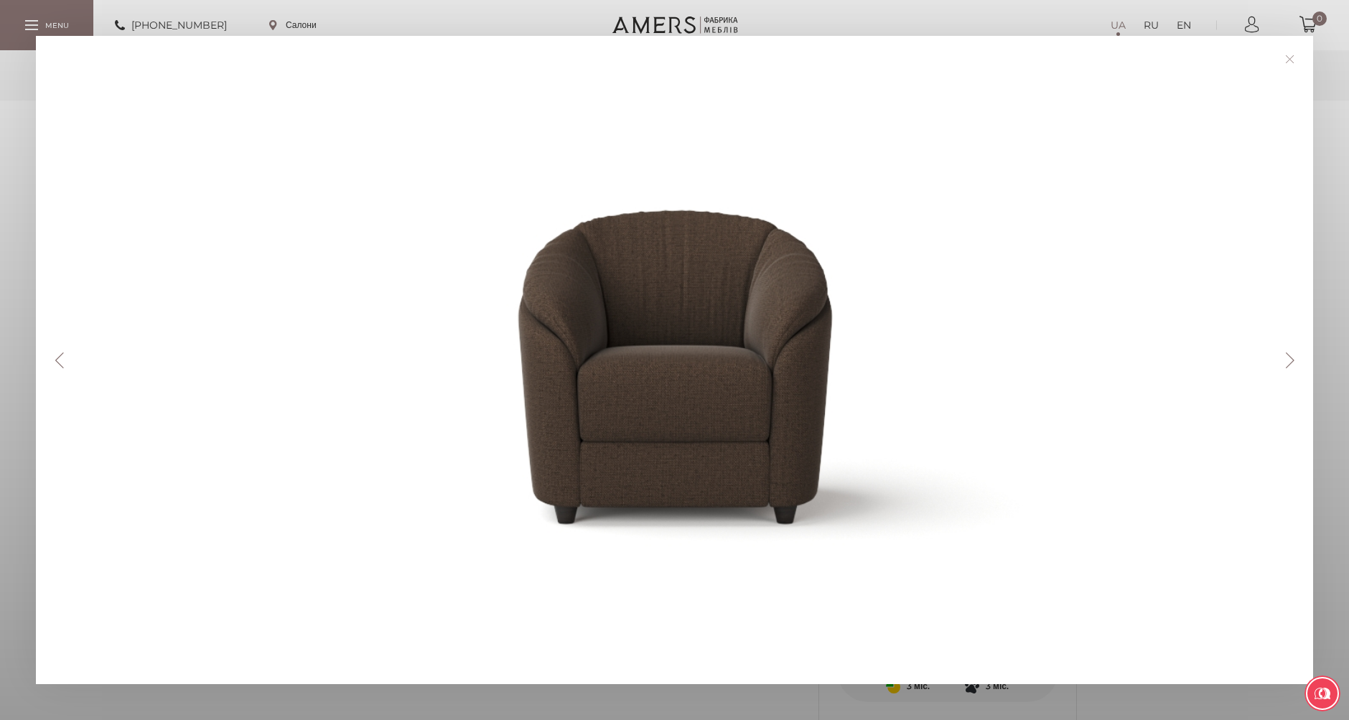
click at [1290, 369] on div "Previous Next" at bounding box center [674, 360] width 1277 height 648
click at [1290, 360] on button "Next" at bounding box center [1289, 360] width 25 height 16
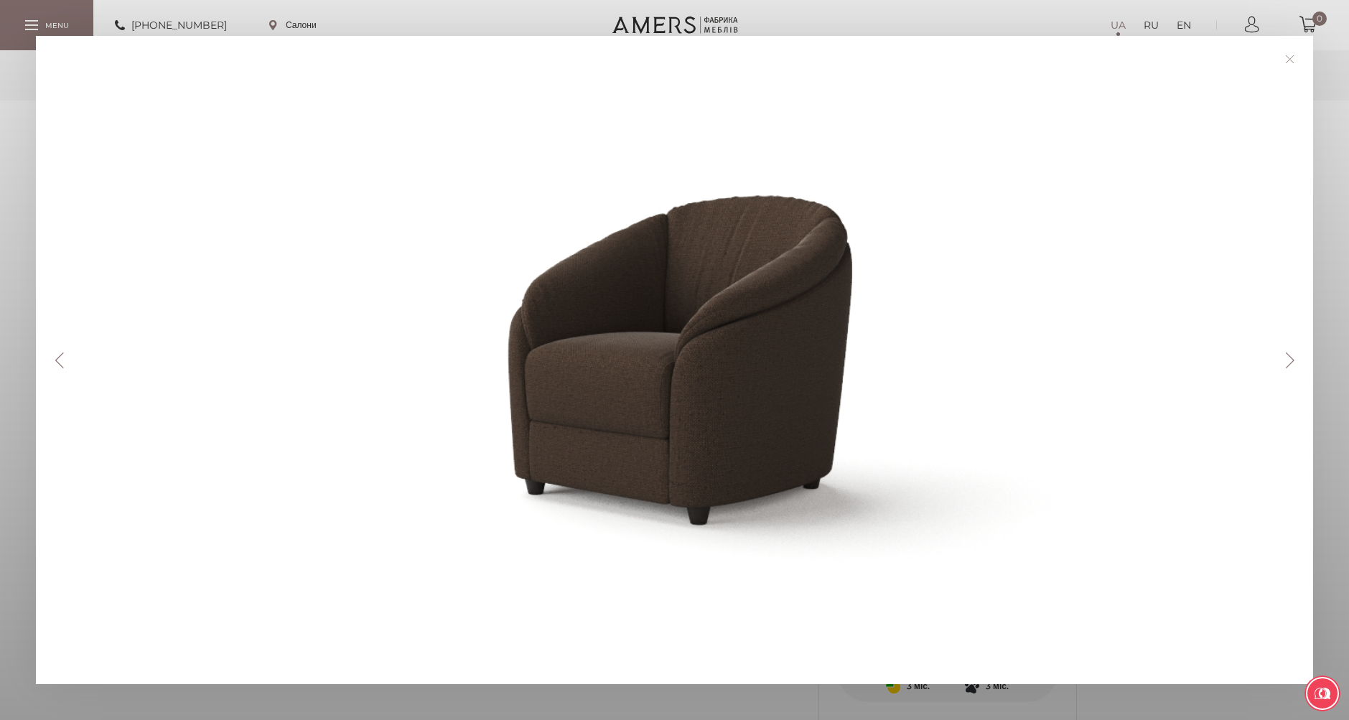
click at [1290, 360] on button "Next" at bounding box center [1289, 360] width 25 height 16
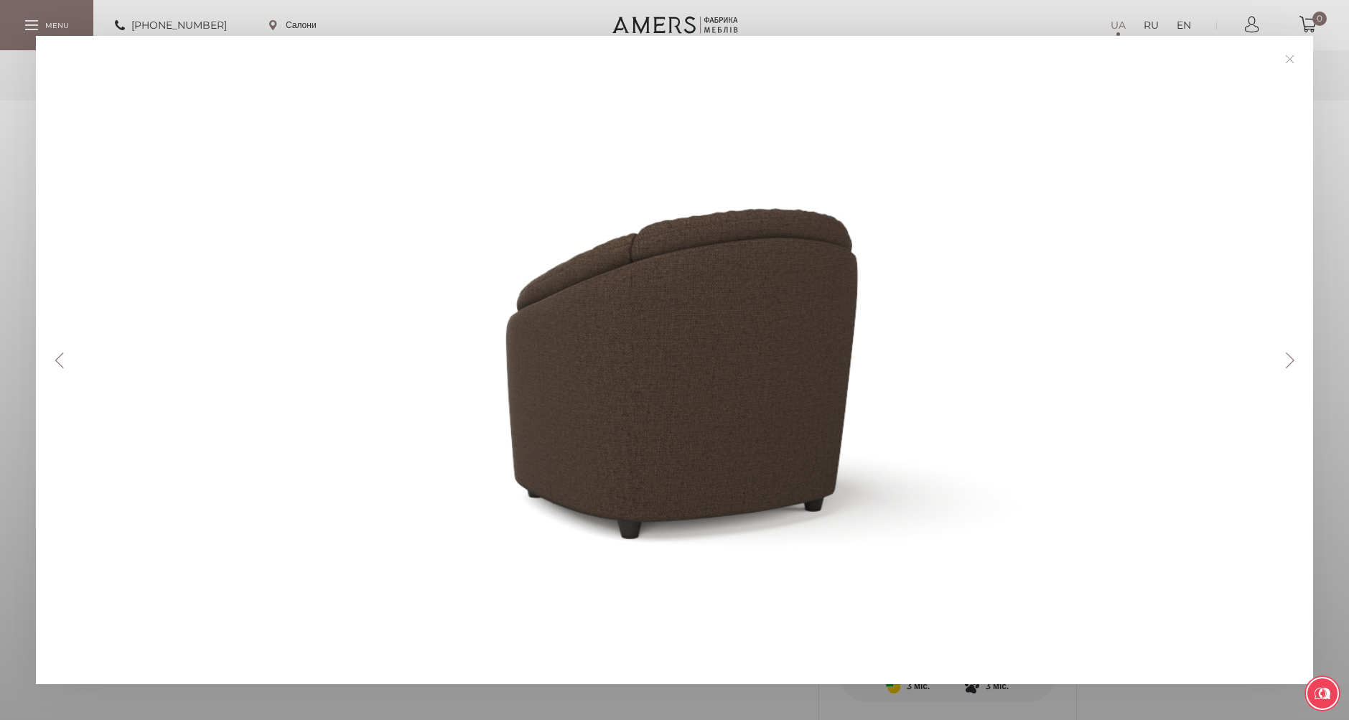
click at [1290, 360] on button "Next" at bounding box center [1289, 360] width 25 height 16
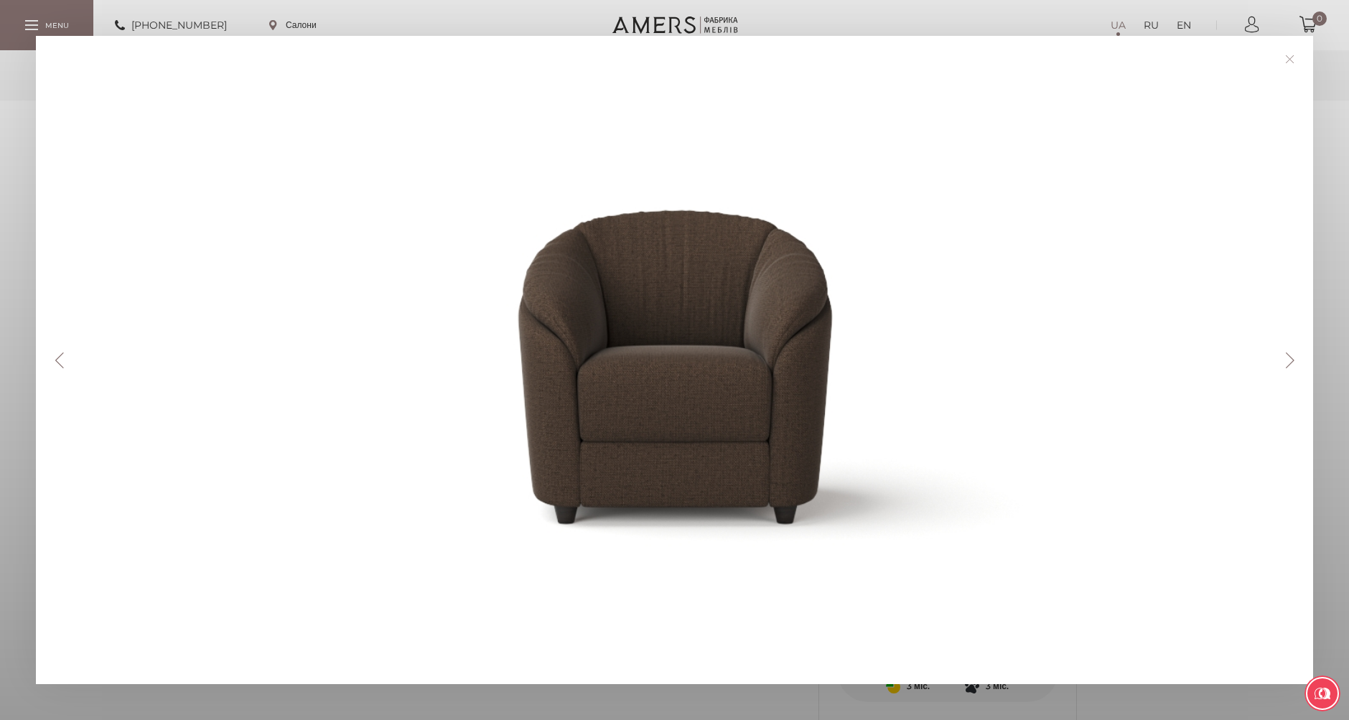
click at [1295, 57] on link at bounding box center [1289, 59] width 22 height 22
